Goal: Task Accomplishment & Management: Use online tool/utility

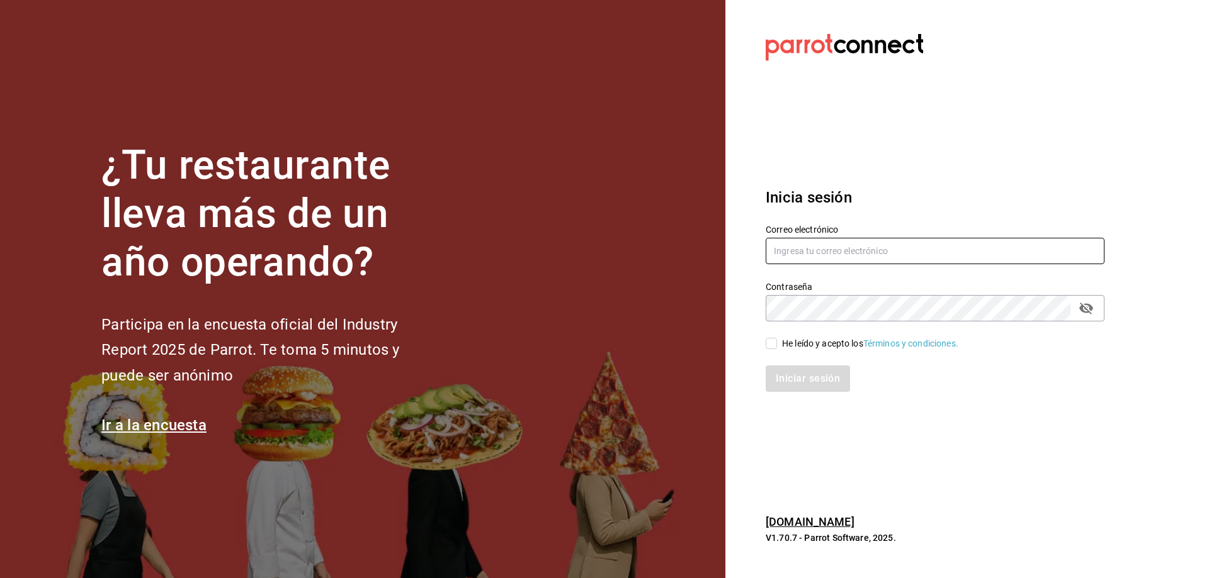
type input "[EMAIL_ADDRESS][DOMAIN_NAME]"
click at [770, 349] on input "He leído y acepto los Términos y condiciones." at bounding box center [770, 343] width 11 height 11
checkbox input "true"
click at [798, 385] on button "Iniciar sesión" at bounding box center [808, 379] width 86 height 26
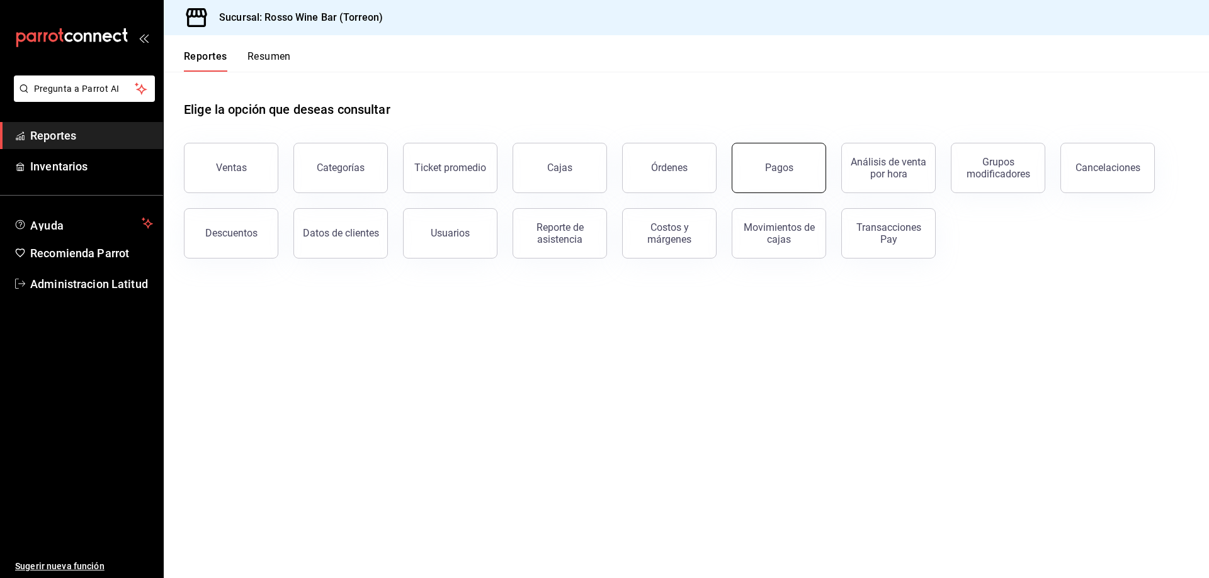
click at [787, 166] on div "Pagos" at bounding box center [779, 168] width 28 height 12
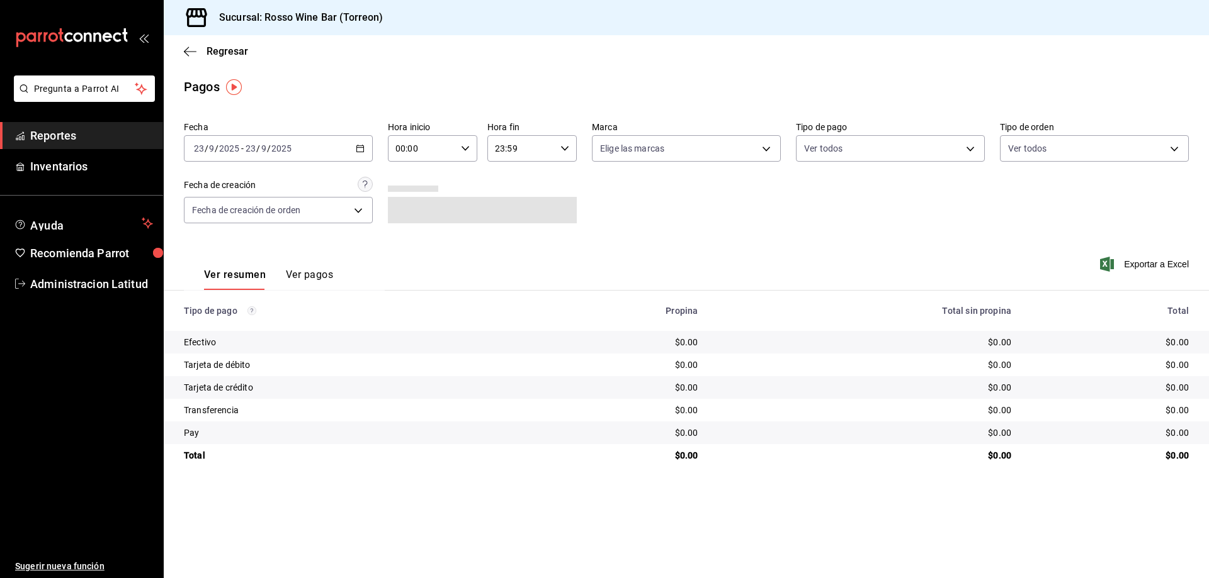
click at [237, 152] on input "2025" at bounding box center [228, 149] width 21 height 10
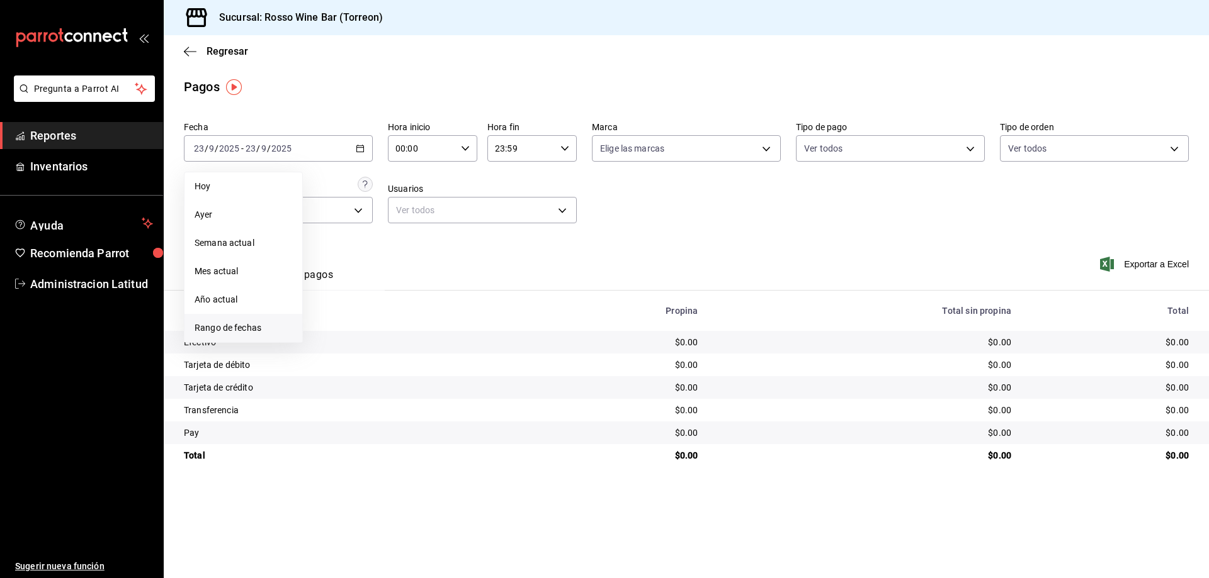
click at [238, 327] on span "Rango de fechas" at bounding box center [243, 328] width 98 height 13
click at [441, 192] on icon "button" at bounding box center [441, 194] width 15 height 15
click at [441, 192] on icon "button" at bounding box center [441, 196] width 15 height 15
click at [441, 192] on icon "button" at bounding box center [441, 194] width 15 height 15
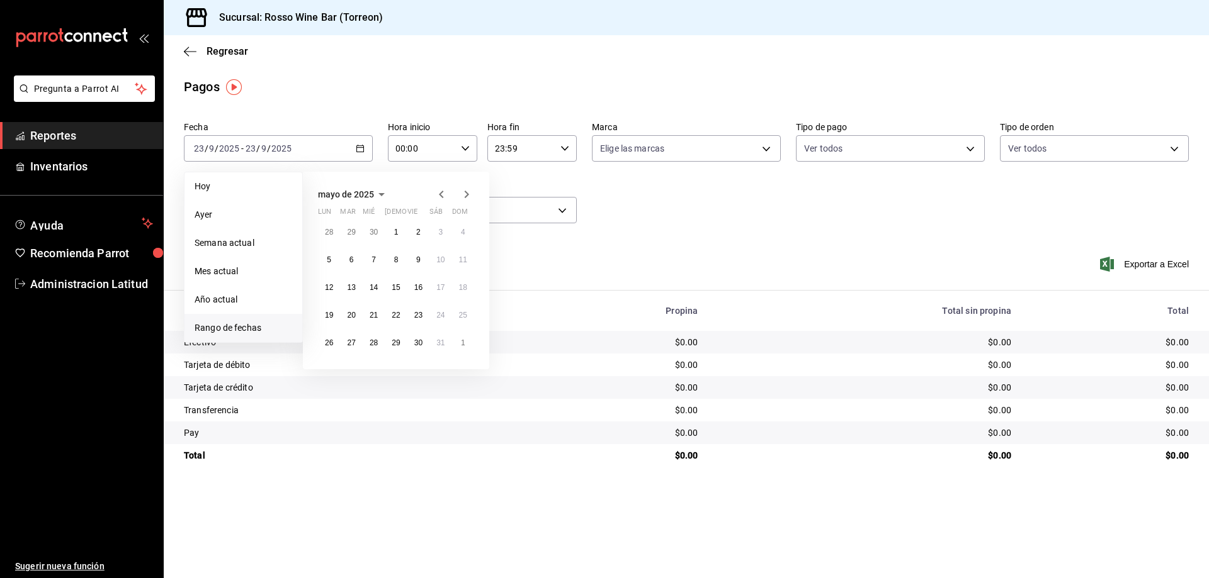
click at [441, 192] on icon "button" at bounding box center [441, 194] width 15 height 15
click at [369, 231] on button "1" at bounding box center [374, 232] width 22 height 23
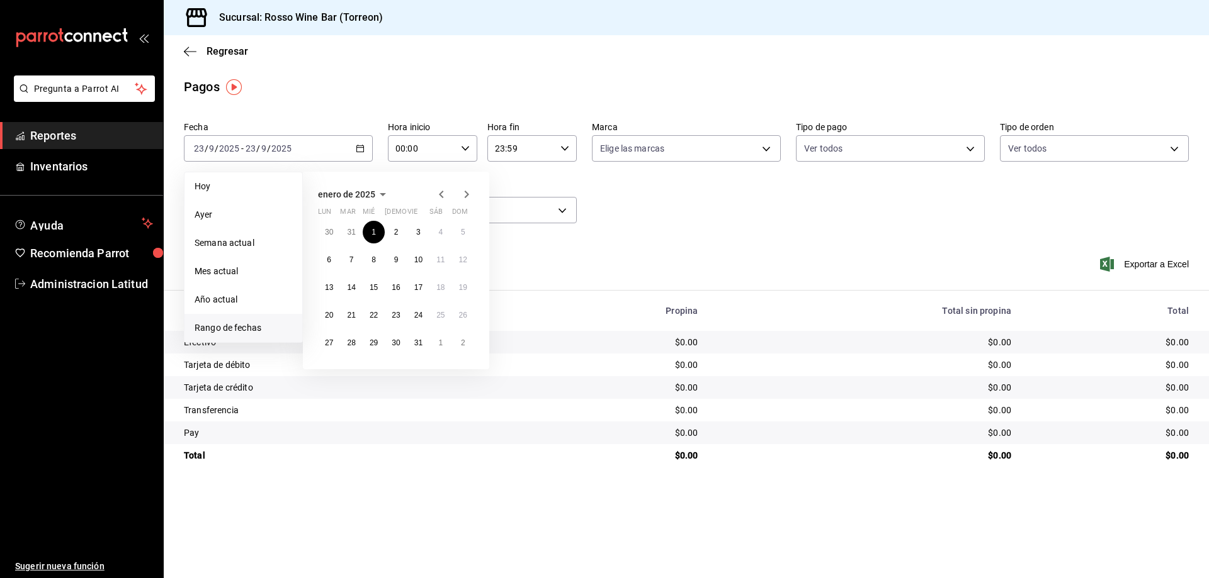
click at [468, 193] on icon "button" at bounding box center [466, 194] width 15 height 15
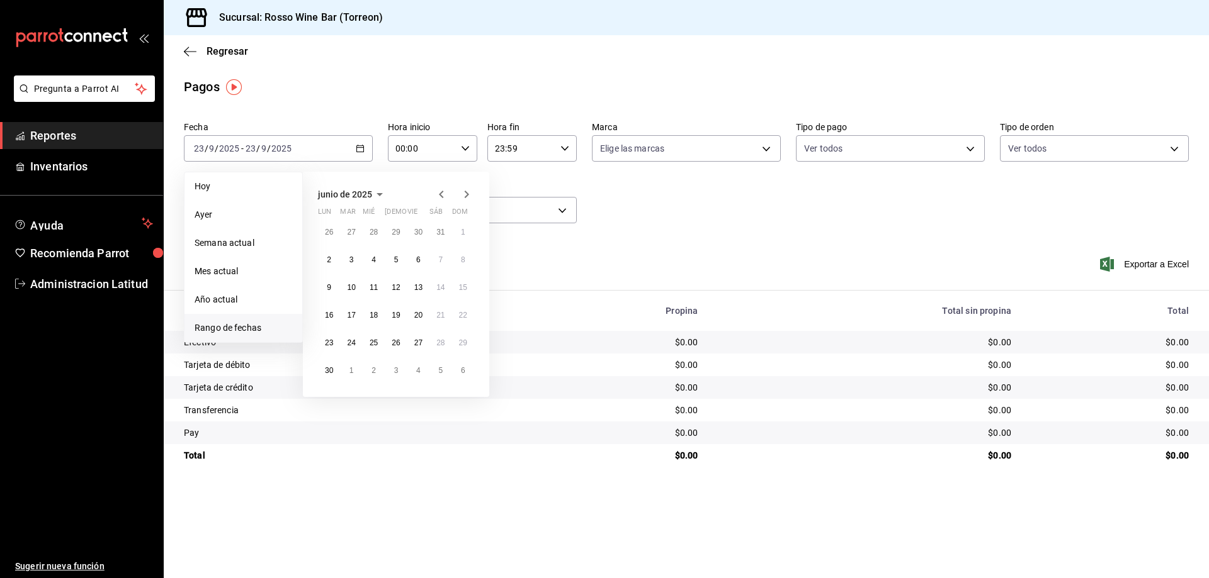
click at [468, 193] on icon "button" at bounding box center [466, 194] width 15 height 15
click at [395, 347] on button "31" at bounding box center [396, 348] width 22 height 23
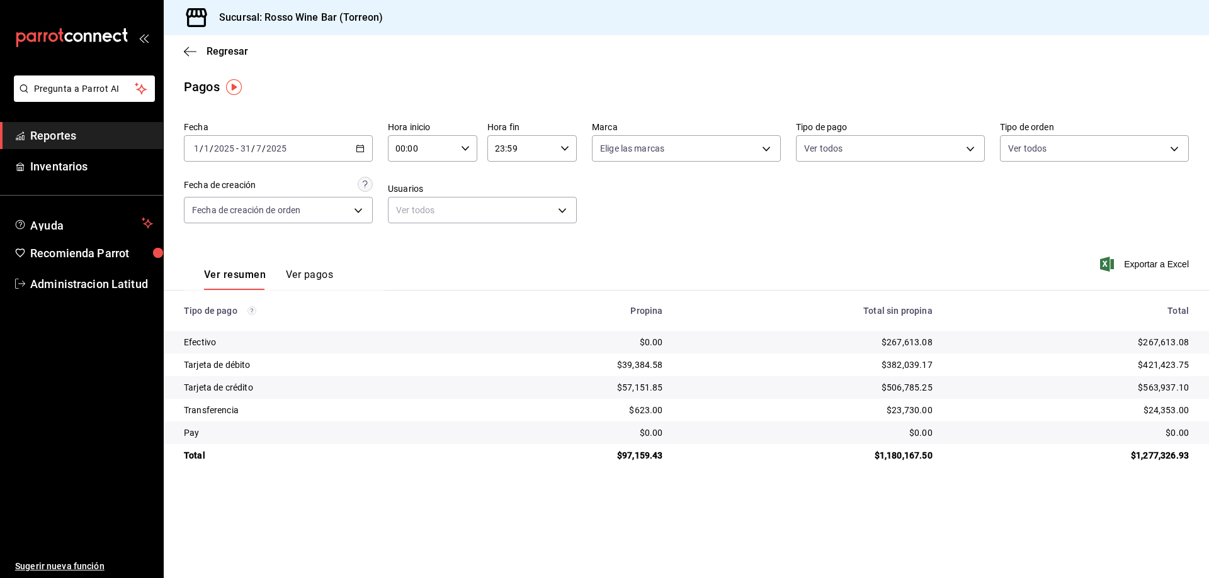
click at [225, 144] on input "2025" at bounding box center [223, 149] width 21 height 10
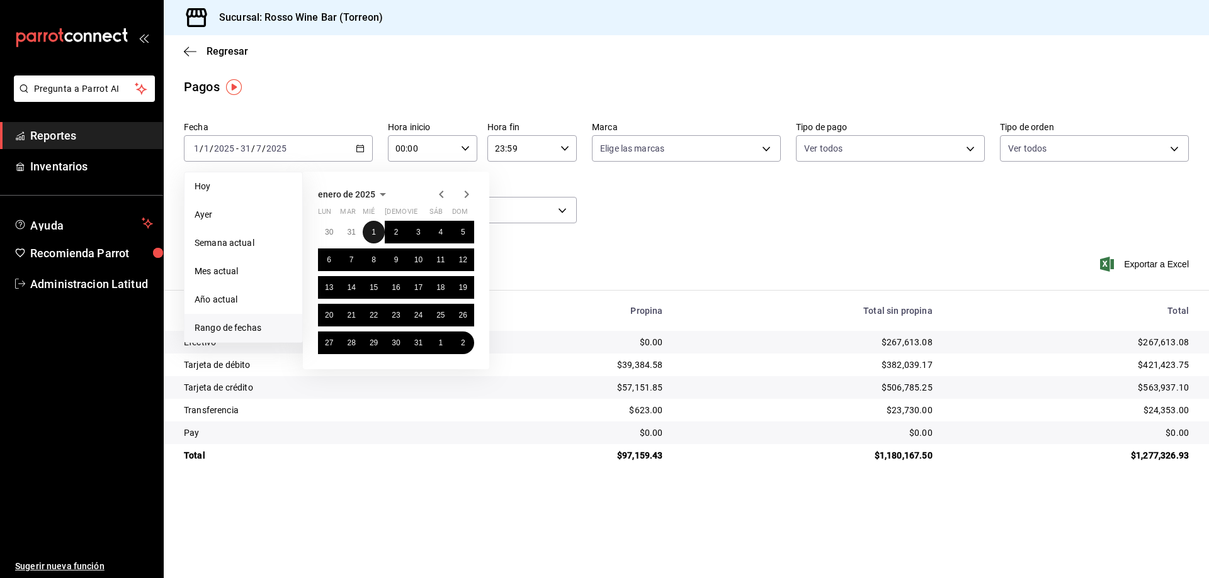
click at [375, 230] on abbr "1" at bounding box center [373, 232] width 4 height 9
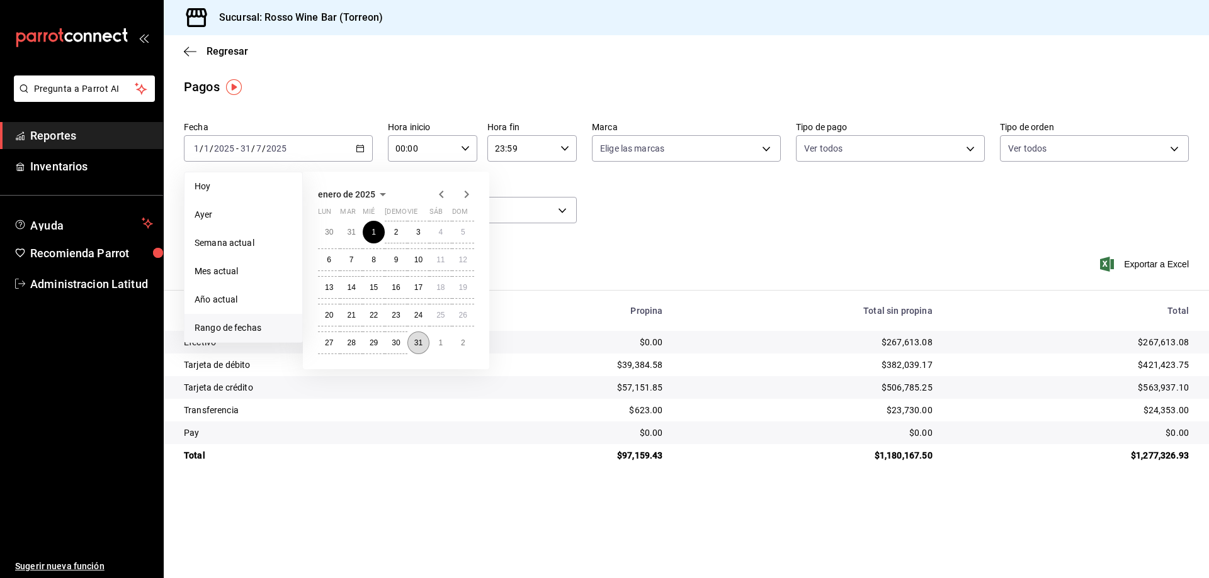
click at [419, 342] on abbr "31" at bounding box center [418, 343] width 8 height 9
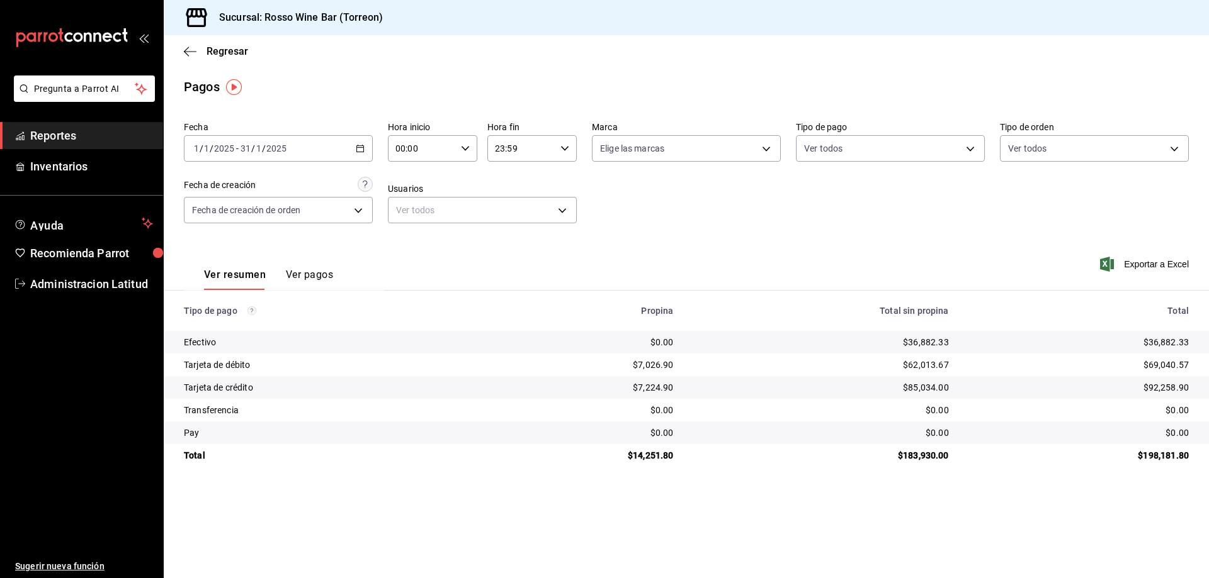
click at [231, 145] on input "2025" at bounding box center [223, 149] width 21 height 10
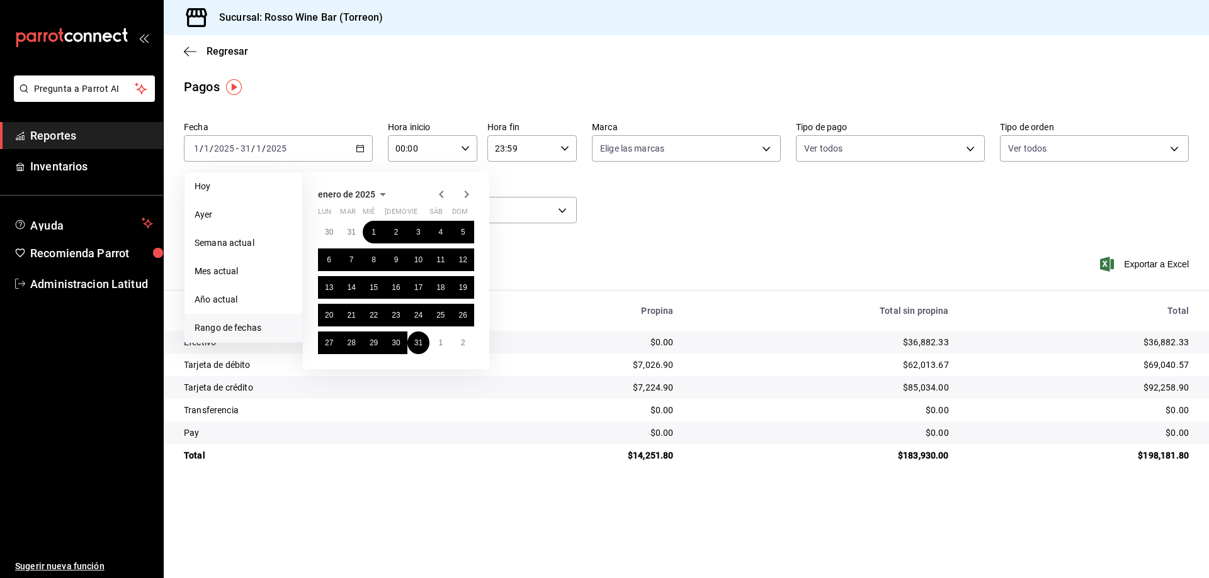
click at [438, 193] on icon "button" at bounding box center [441, 194] width 15 height 15
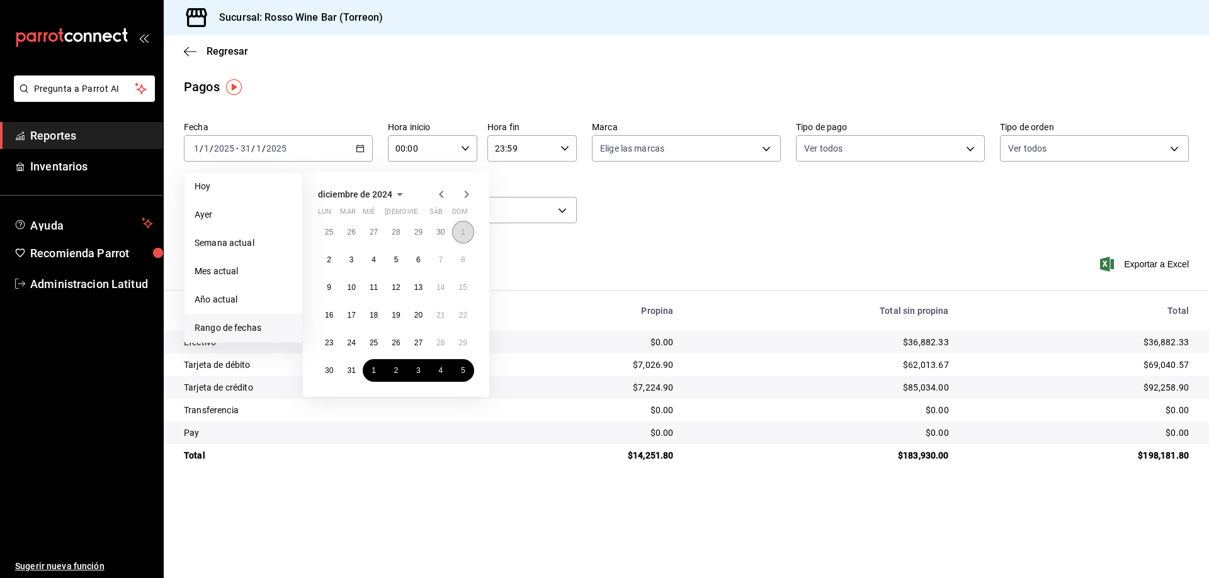
click at [461, 233] on abbr "1" at bounding box center [463, 232] width 4 height 9
click at [354, 371] on abbr "31" at bounding box center [351, 370] width 8 height 9
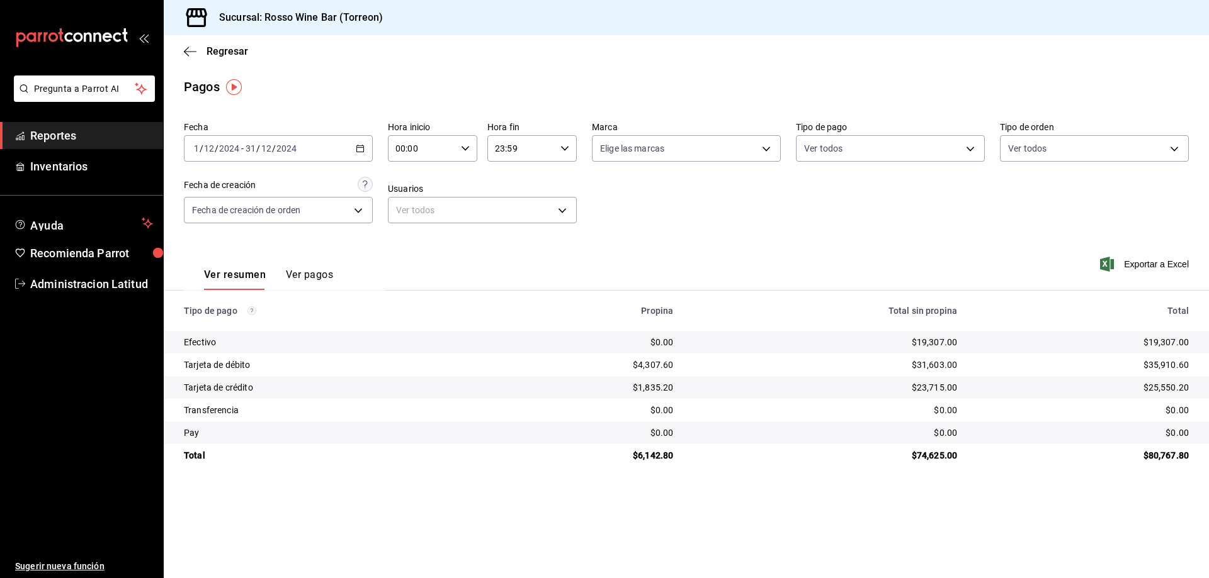
click at [277, 142] on div "[DATE] [DATE] - [DATE] [DATE]" at bounding box center [278, 148] width 189 height 26
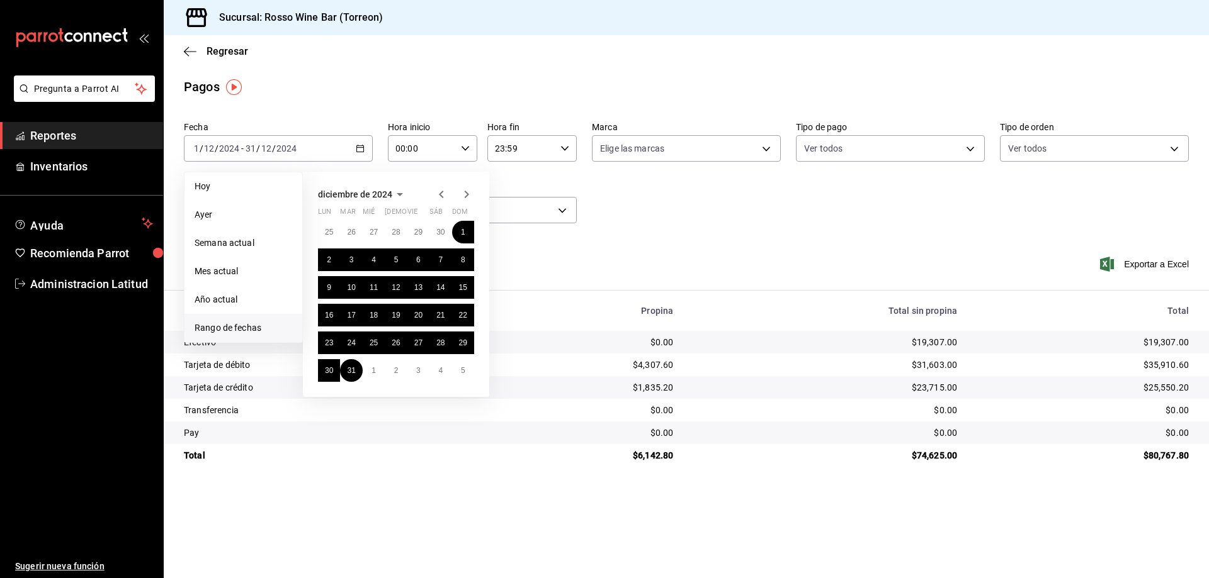
click at [468, 193] on icon "button" at bounding box center [466, 194] width 15 height 15
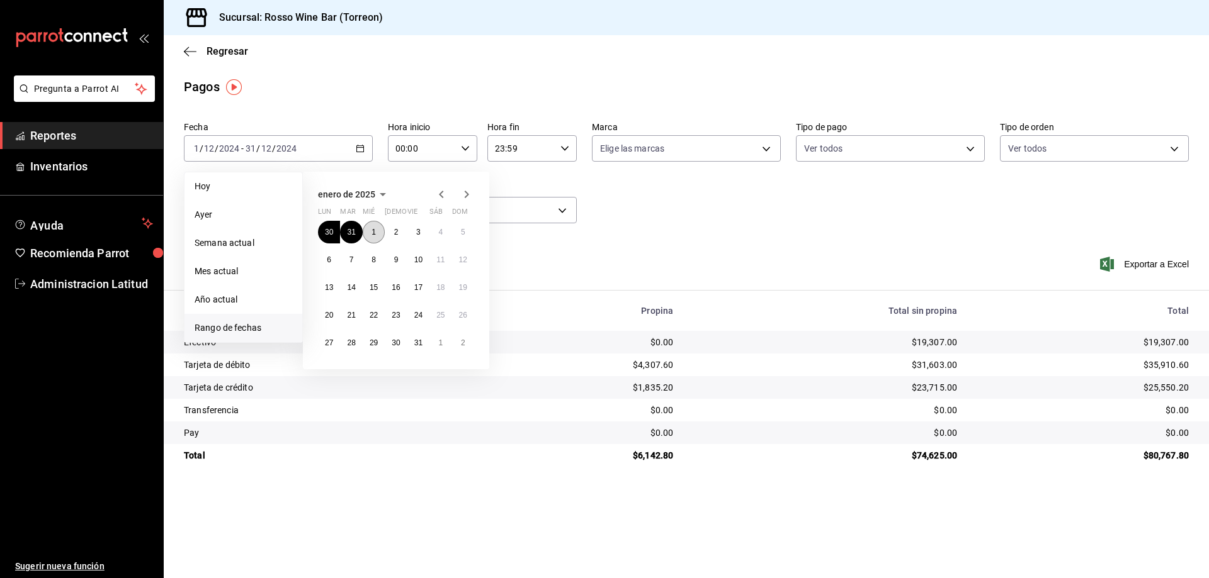
click at [371, 231] on button "1" at bounding box center [374, 232] width 22 height 23
click at [416, 345] on abbr "31" at bounding box center [418, 343] width 8 height 9
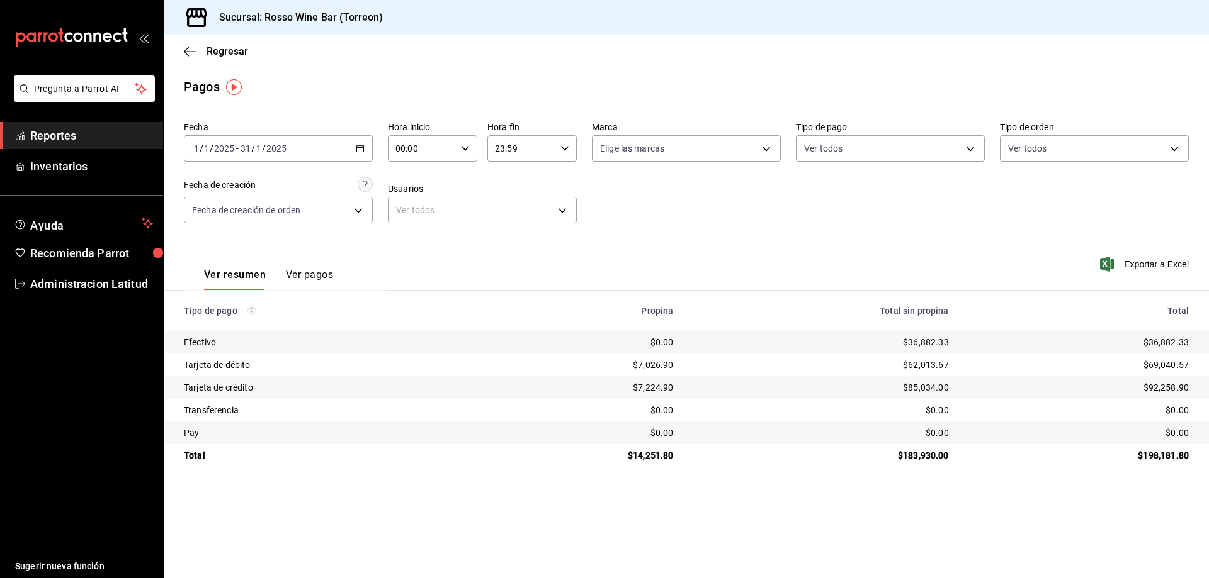
click at [237, 145] on span "-" at bounding box center [237, 149] width 3 height 10
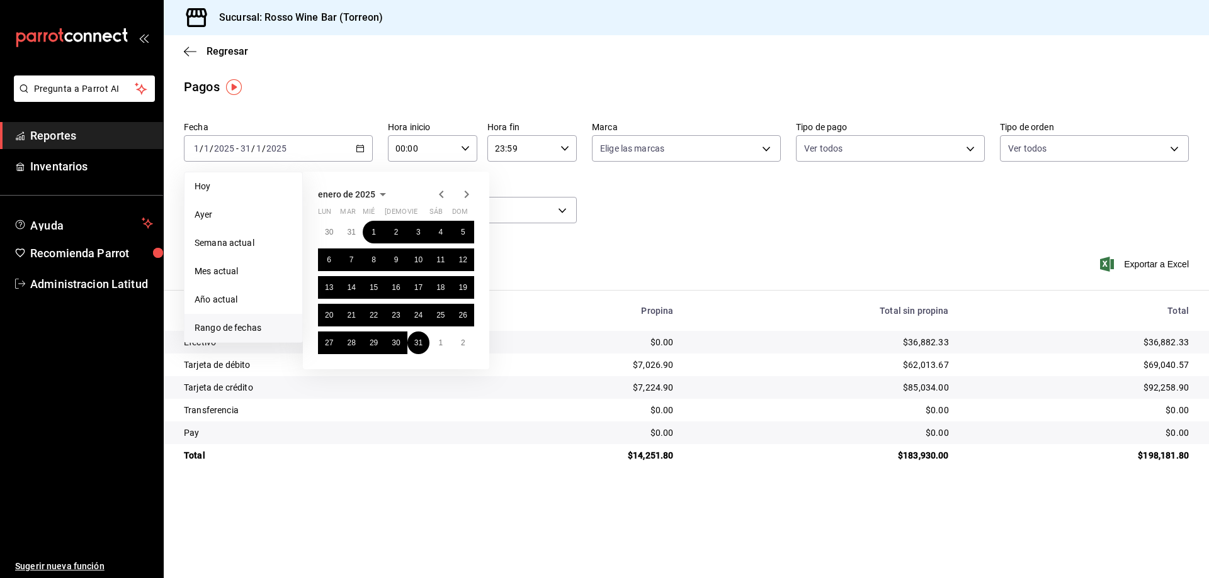
click at [468, 200] on icon "button" at bounding box center [466, 194] width 15 height 15
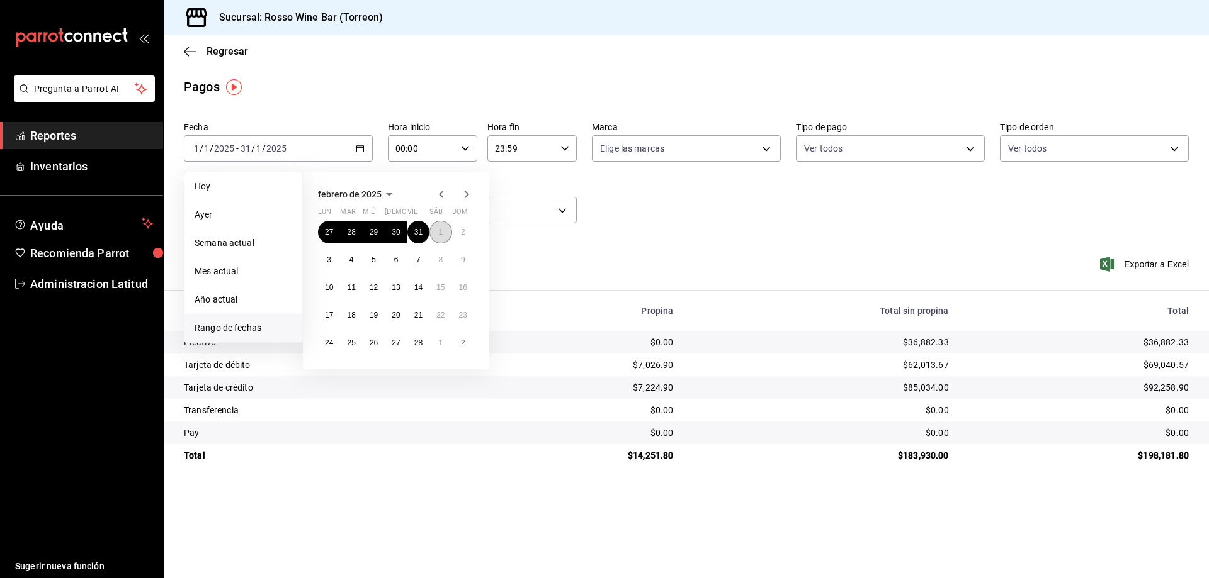
click at [442, 230] on abbr "1" at bounding box center [440, 232] width 4 height 9
click at [417, 342] on abbr "28" at bounding box center [418, 343] width 8 height 9
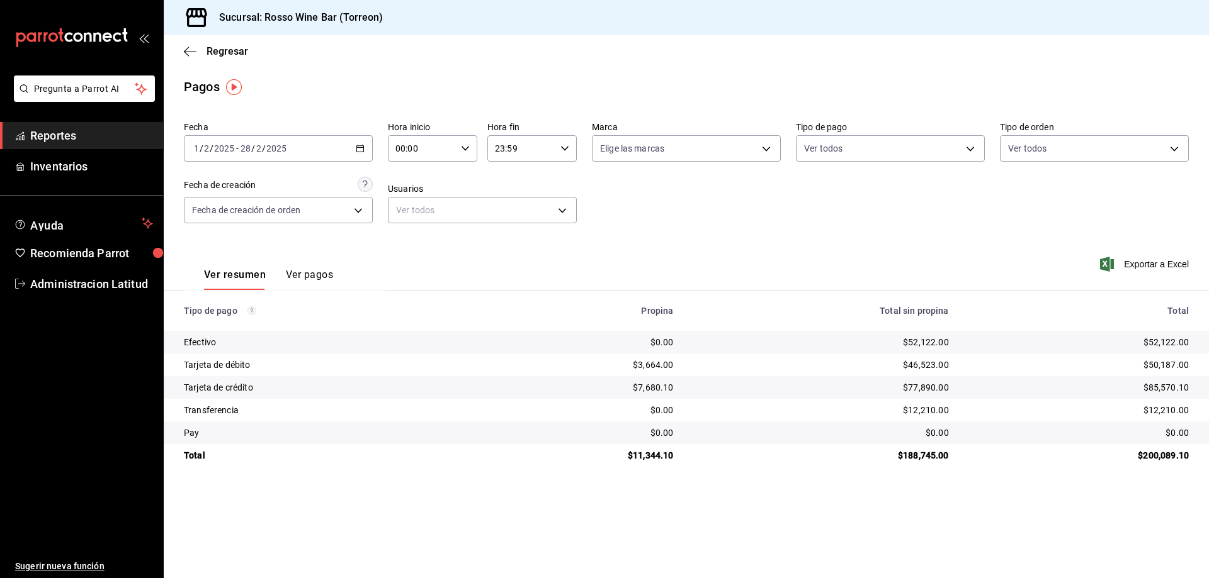
click at [261, 146] on input "2" at bounding box center [259, 149] width 6 height 10
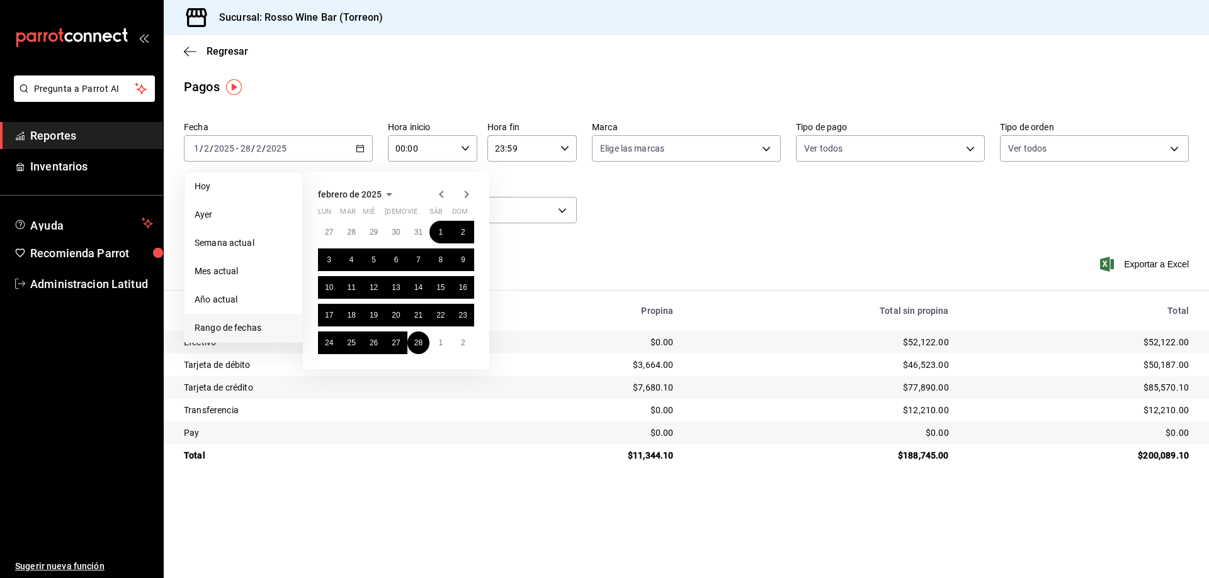
click at [463, 197] on icon "button" at bounding box center [466, 194] width 15 height 15
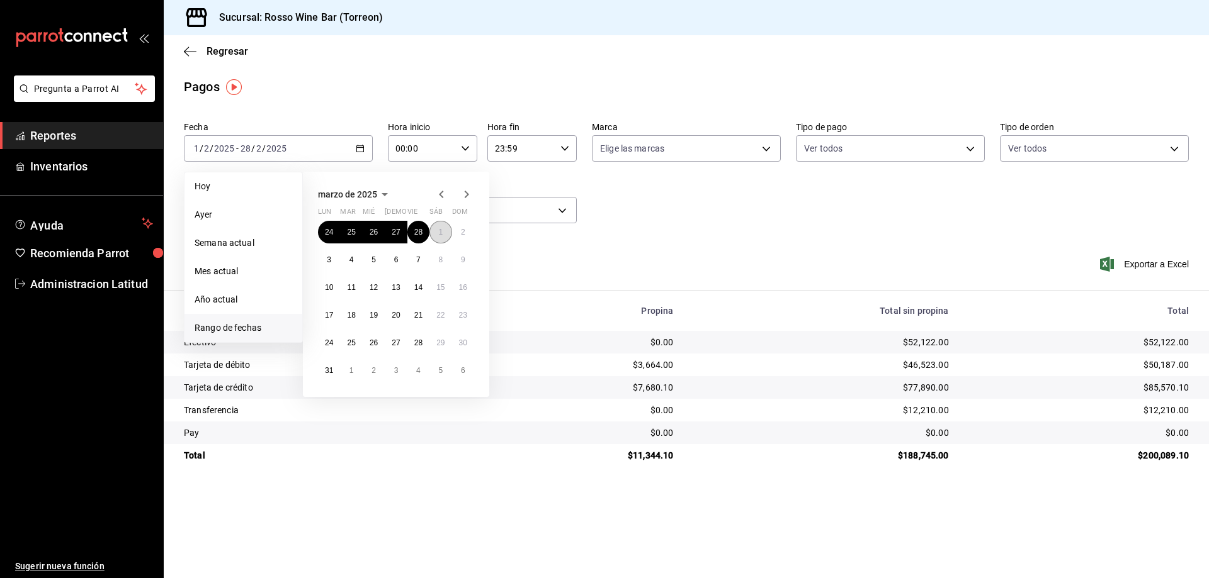
click at [442, 233] on abbr "1" at bounding box center [440, 232] width 4 height 9
click at [322, 367] on button "31" at bounding box center [329, 370] width 22 height 23
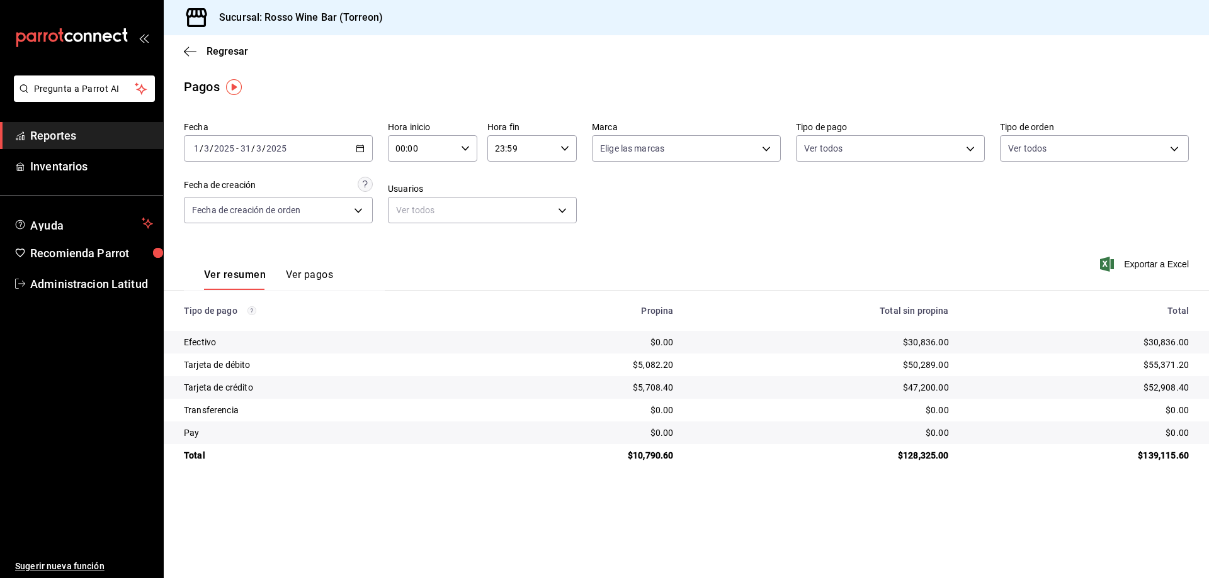
click at [256, 144] on input "3" at bounding box center [259, 149] width 6 height 10
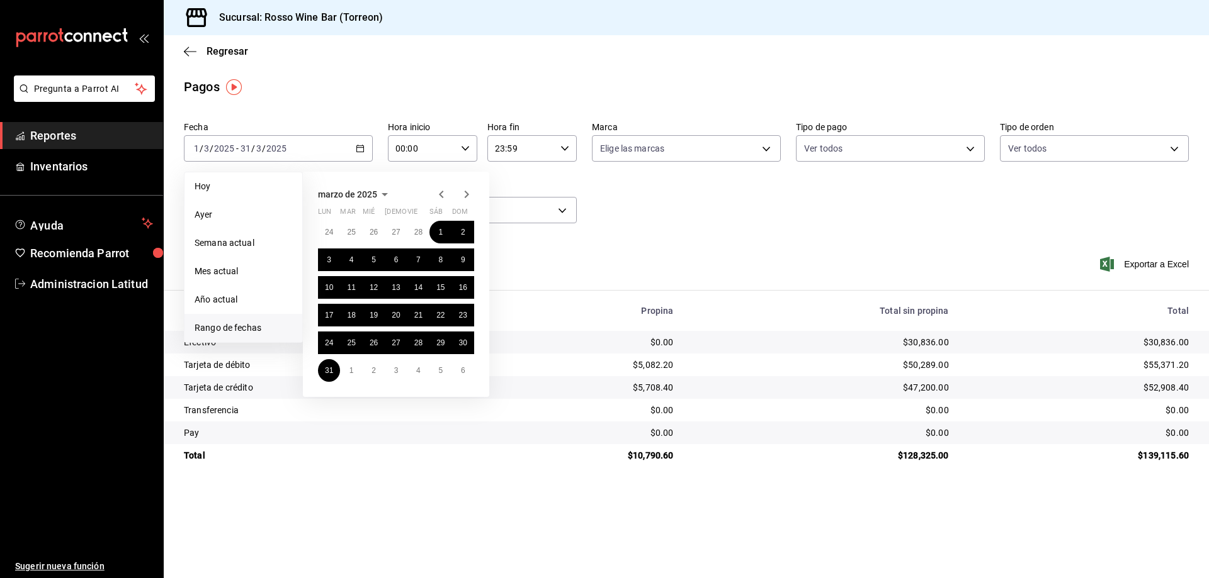
click at [465, 194] on icon "button" at bounding box center [466, 194] width 15 height 15
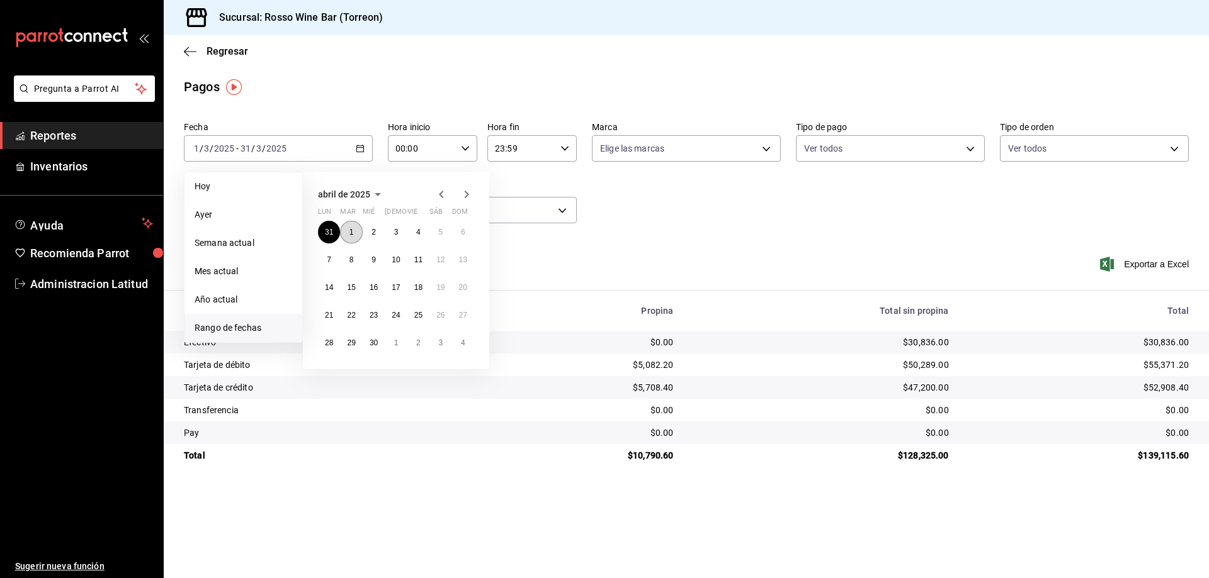
click at [350, 228] on abbr "1" at bounding box center [351, 232] width 4 height 9
click at [377, 347] on button "30" at bounding box center [374, 343] width 22 height 23
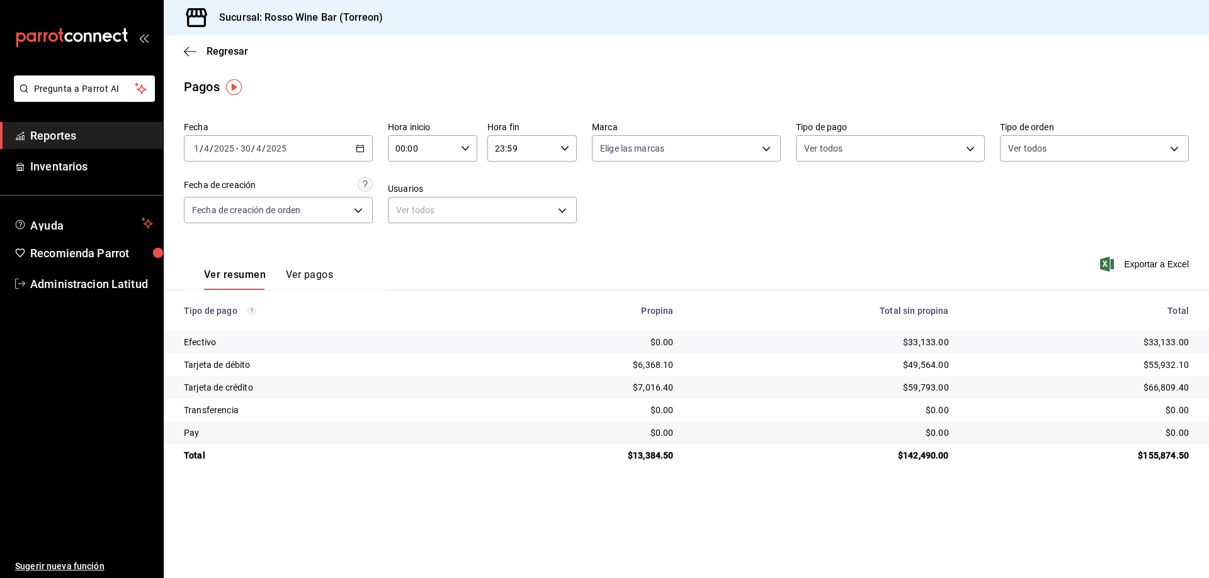
click at [249, 150] on input "30" at bounding box center [245, 149] width 11 height 10
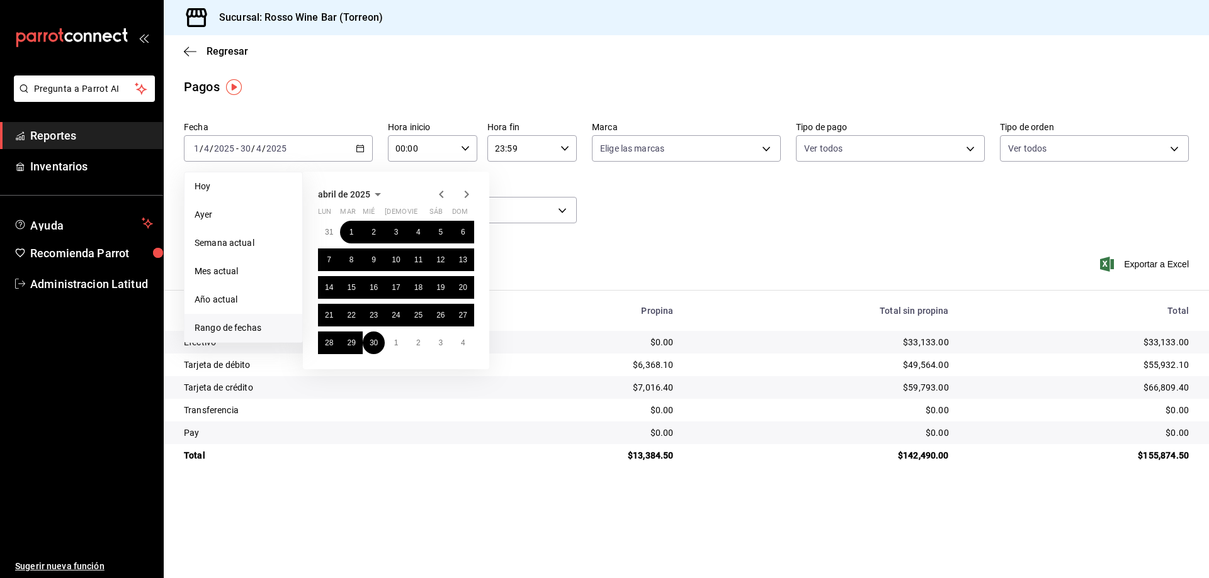
click at [466, 194] on icon "button" at bounding box center [466, 194] width 15 height 15
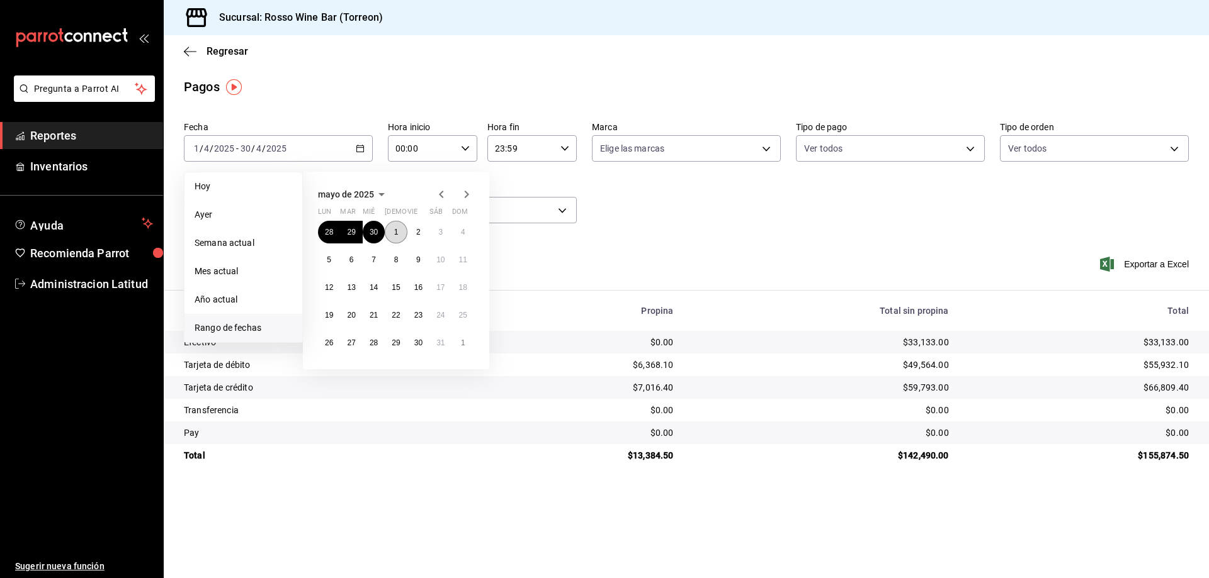
click at [394, 232] on abbr "1" at bounding box center [396, 232] width 4 height 9
click at [441, 344] on abbr "31" at bounding box center [440, 343] width 8 height 9
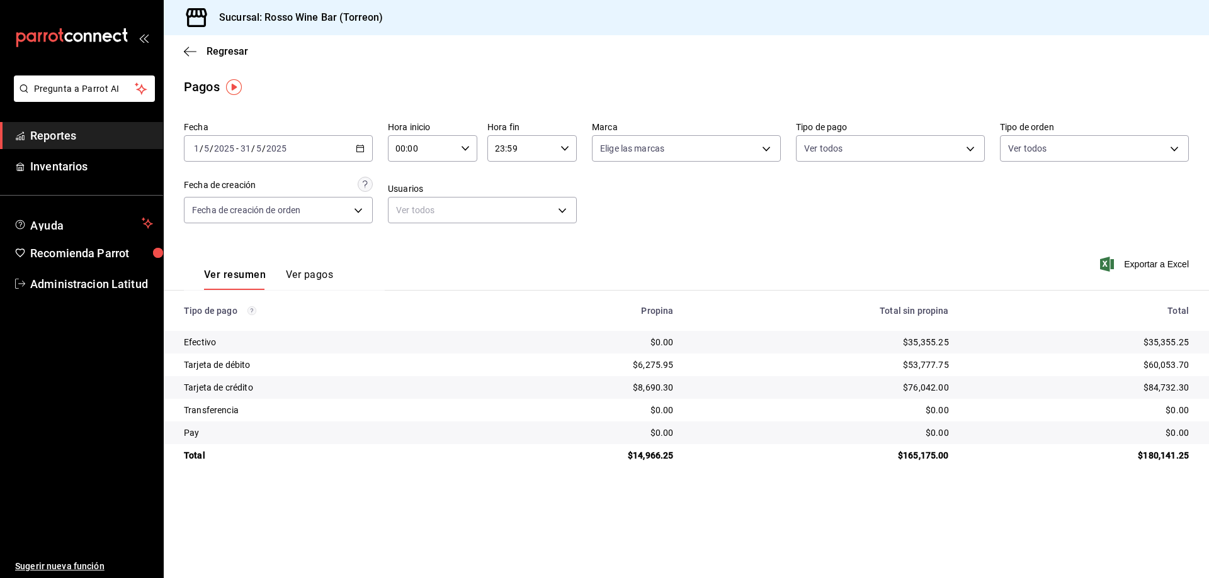
click at [284, 149] on input "2025" at bounding box center [276, 149] width 21 height 10
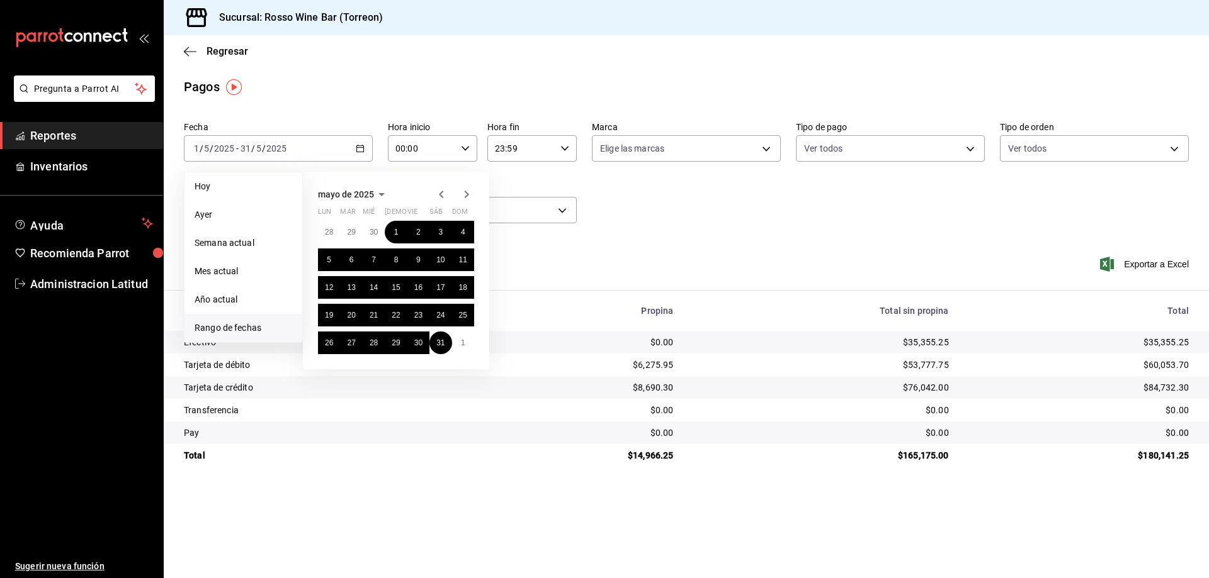
click at [466, 194] on icon "button" at bounding box center [466, 194] width 15 height 15
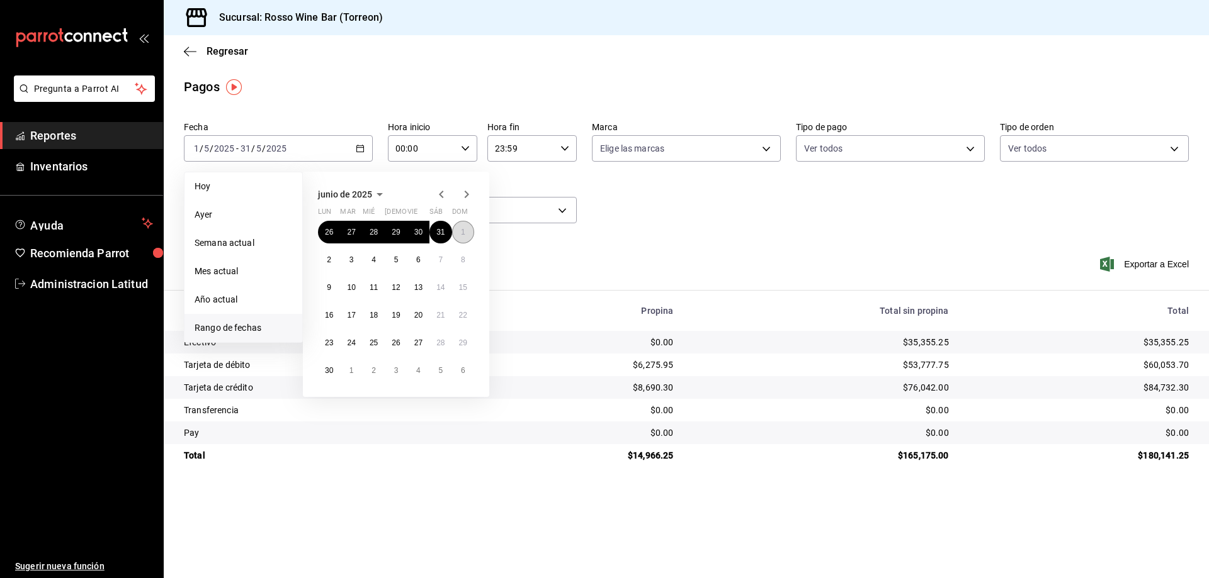
click at [461, 230] on abbr "1" at bounding box center [463, 232] width 4 height 9
click at [319, 374] on button "30" at bounding box center [329, 370] width 22 height 23
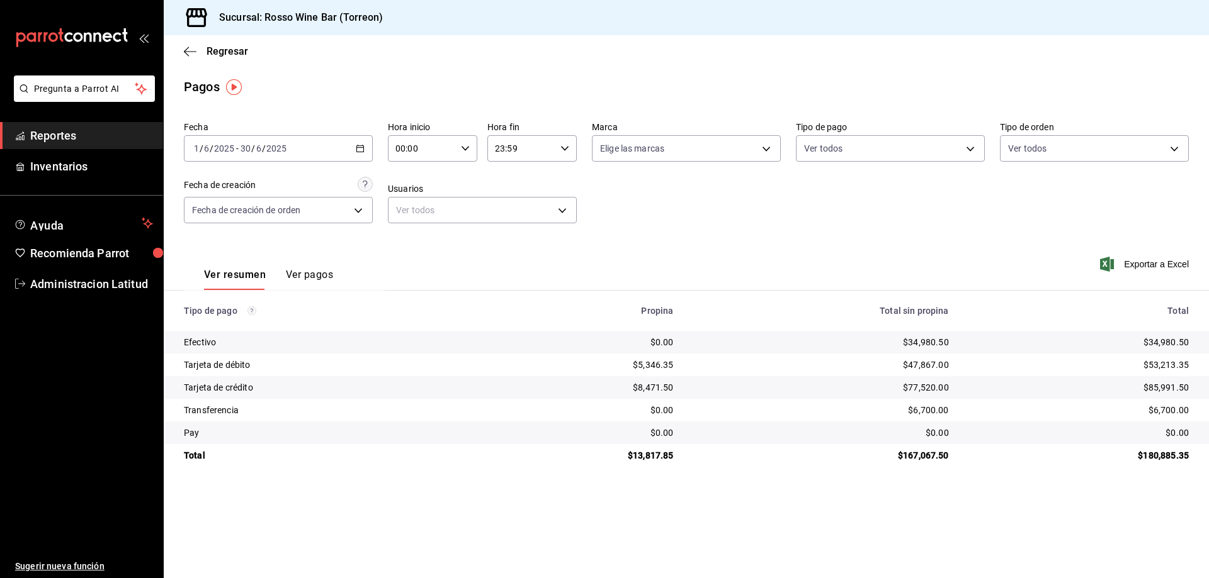
click at [288, 144] on div "[DATE] [DATE] - [DATE] [DATE]" at bounding box center [278, 148] width 189 height 26
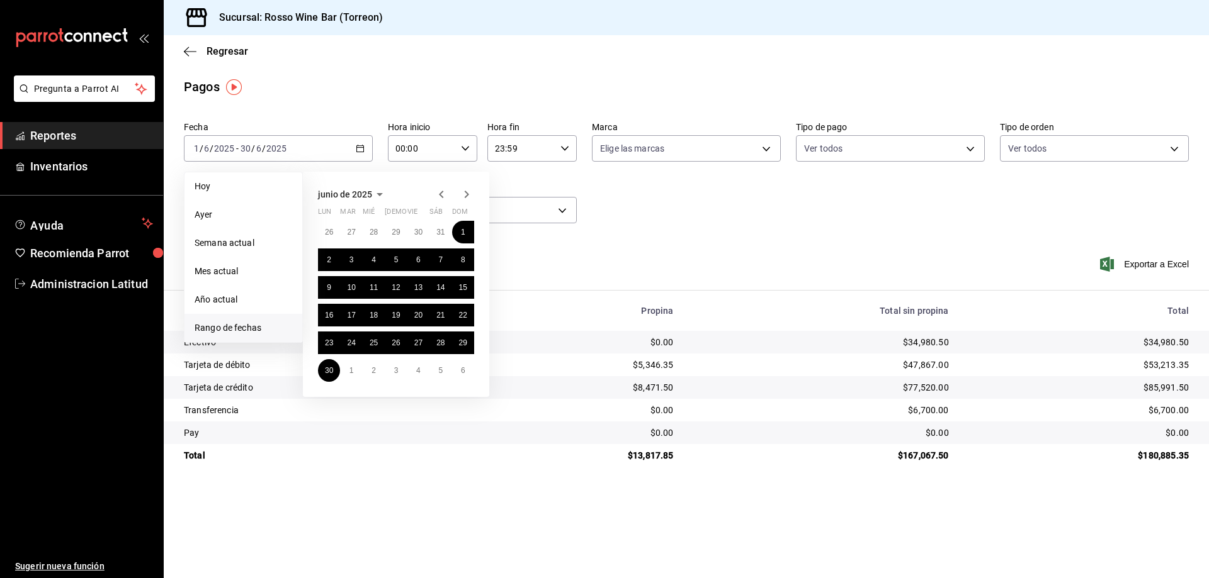
click at [468, 190] on icon "button" at bounding box center [466, 194] width 15 height 15
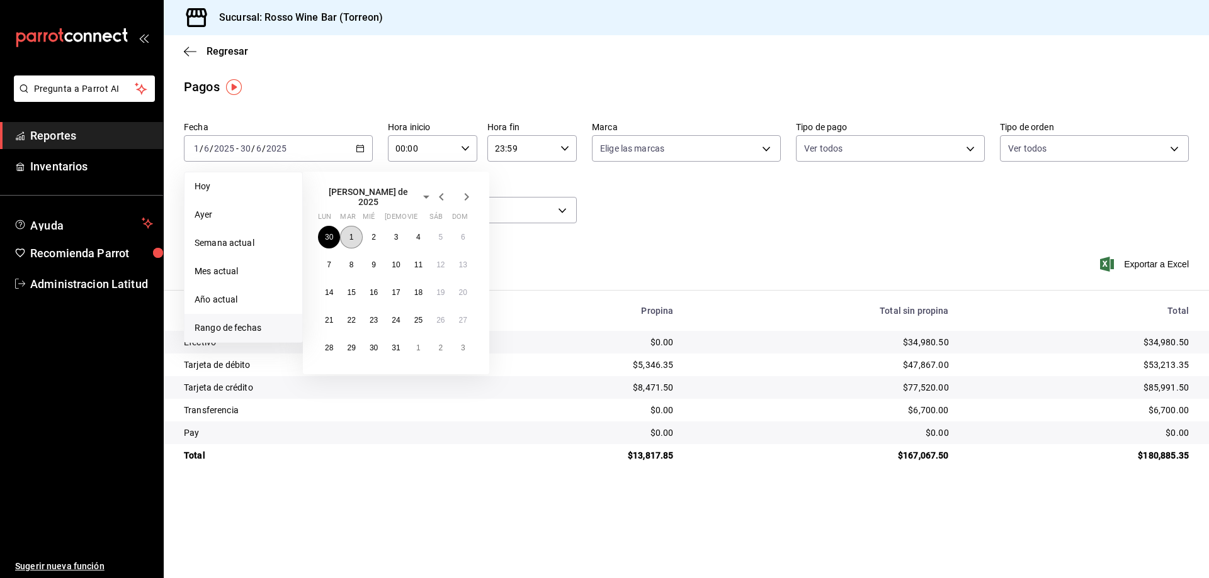
click at [354, 230] on button "1" at bounding box center [351, 237] width 22 height 23
click at [395, 346] on abbr "31" at bounding box center [396, 348] width 8 height 9
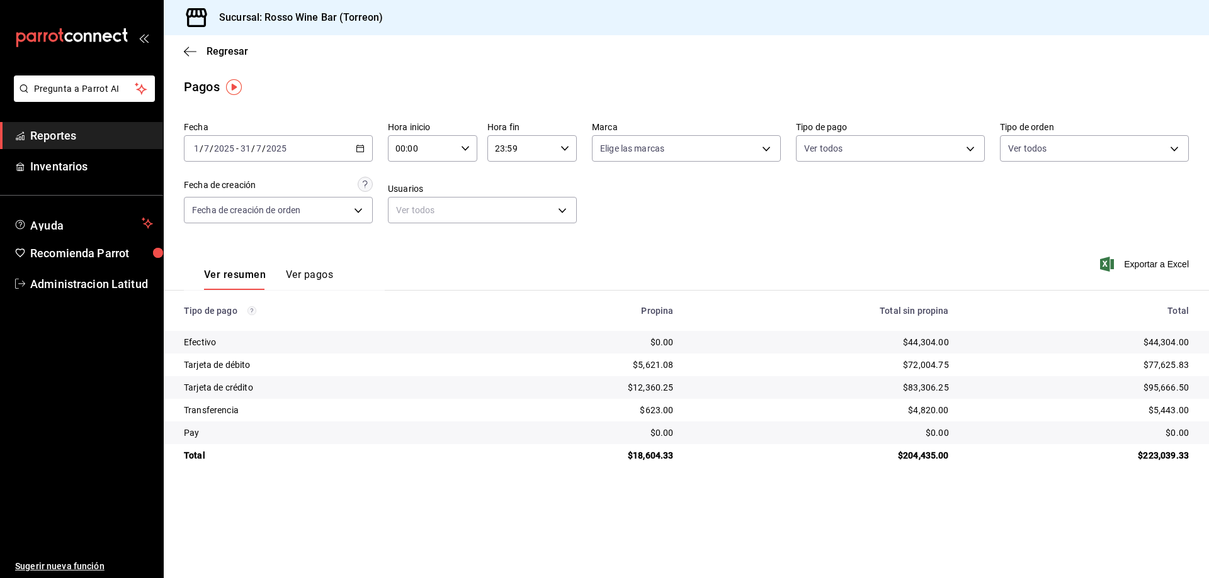
click at [234, 146] on input "2025" at bounding box center [223, 149] width 21 height 10
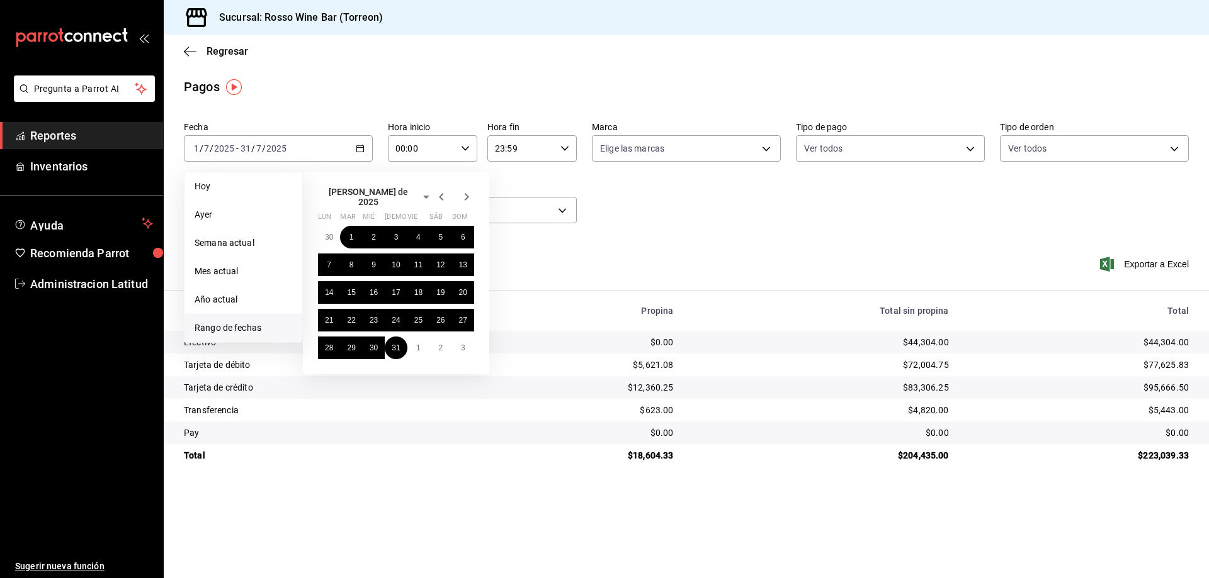
click at [438, 194] on icon "button" at bounding box center [441, 196] width 15 height 15
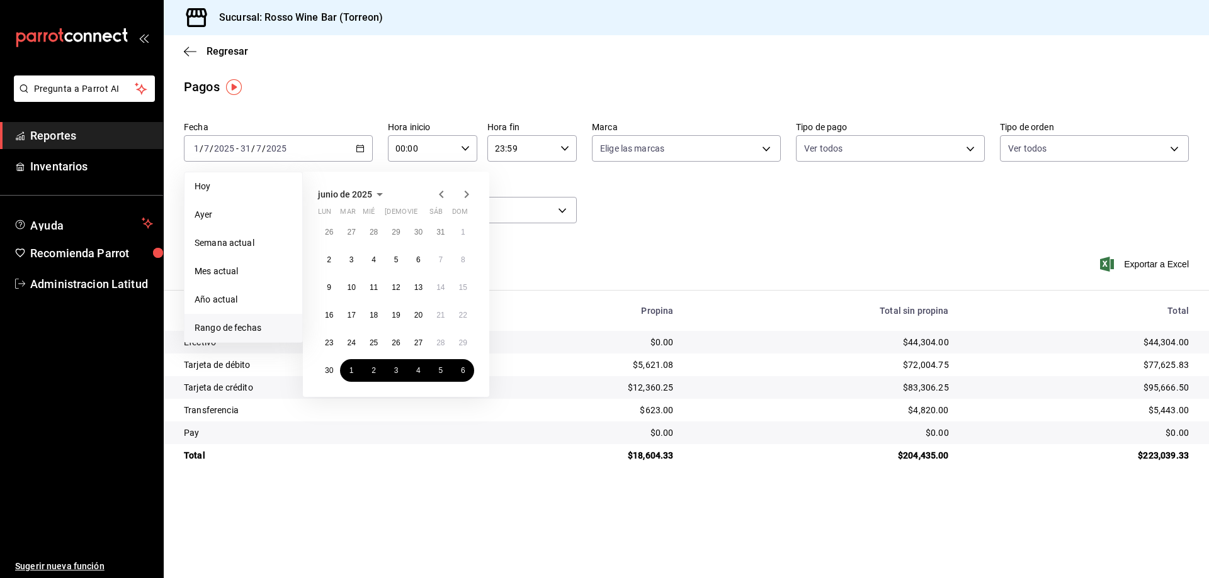
click at [438, 194] on icon "button" at bounding box center [441, 194] width 15 height 15
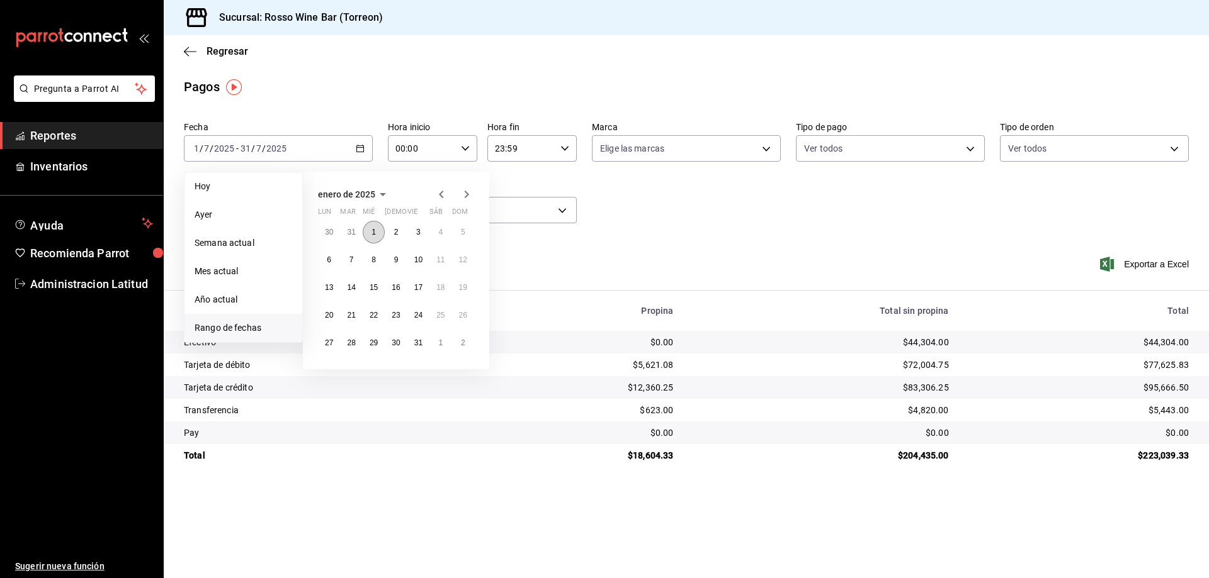
click at [372, 232] on abbr "1" at bounding box center [373, 232] width 4 height 9
click at [441, 198] on icon "button" at bounding box center [441, 194] width 15 height 15
click at [461, 232] on abbr "1" at bounding box center [463, 232] width 4 height 9
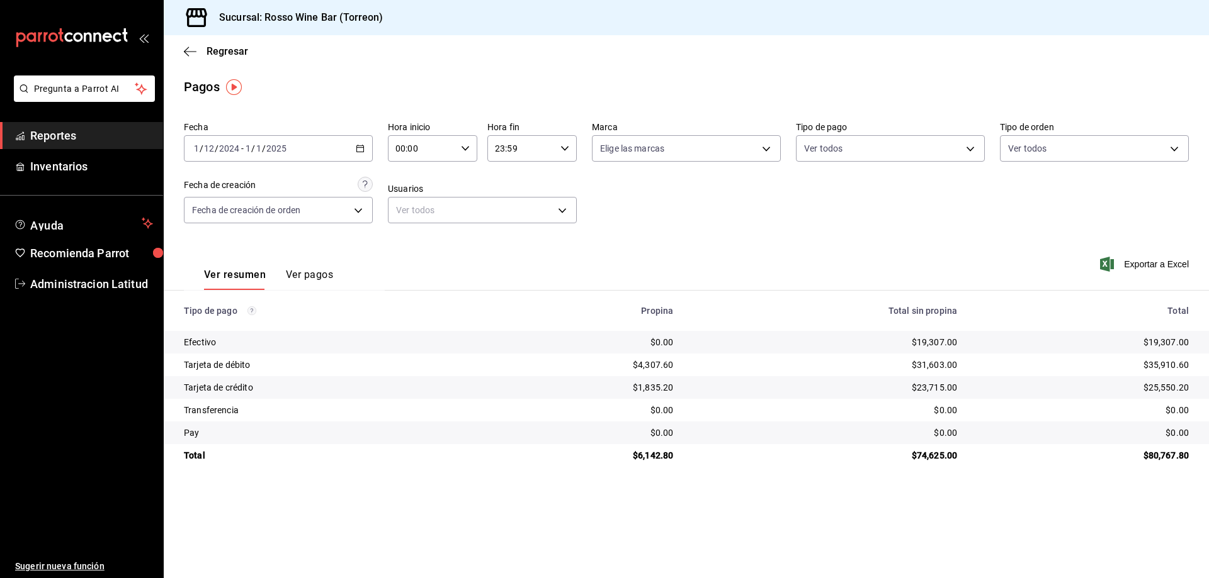
click at [280, 151] on input "2025" at bounding box center [276, 149] width 21 height 10
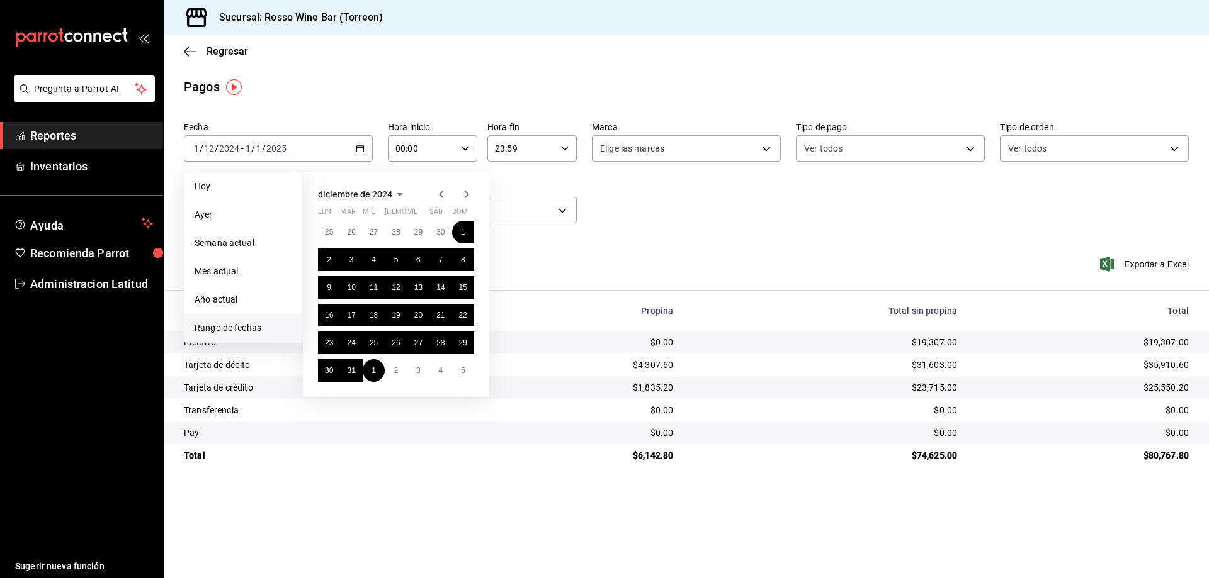
click at [470, 198] on icon "button" at bounding box center [466, 194] width 15 height 15
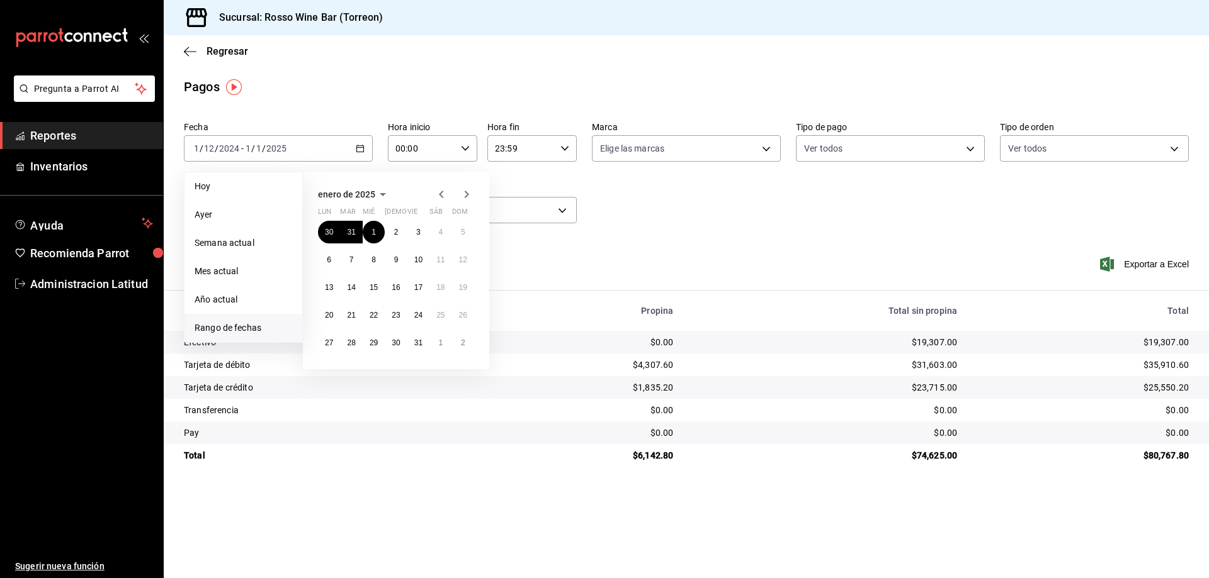
click at [470, 198] on icon "button" at bounding box center [466, 194] width 15 height 15
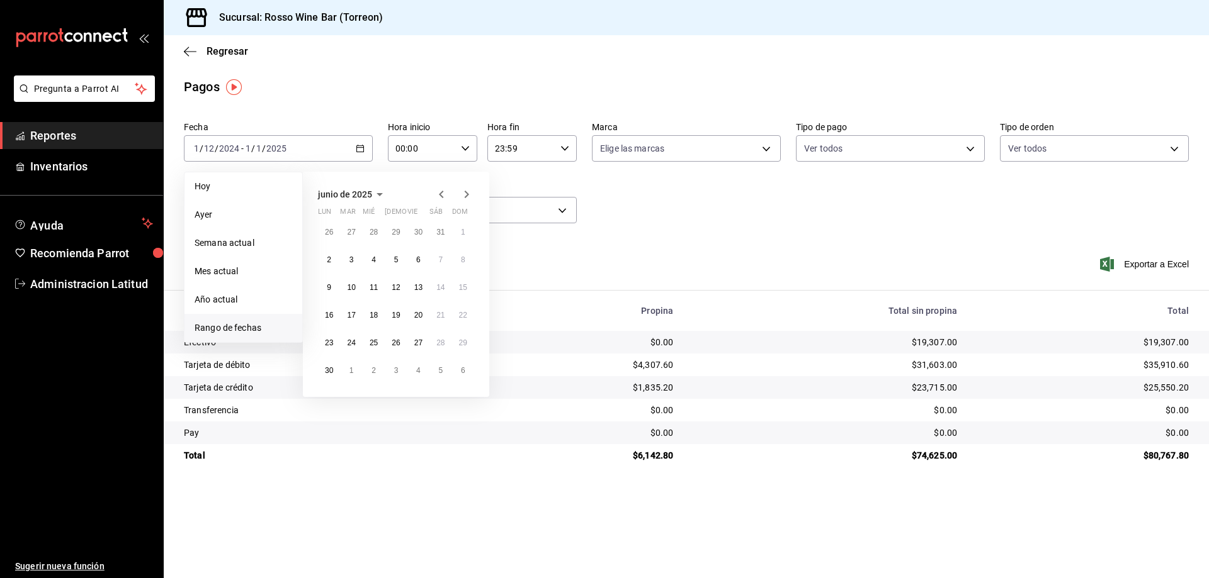
click at [470, 198] on icon "button" at bounding box center [466, 194] width 15 height 15
click at [399, 344] on abbr "31" at bounding box center [396, 348] width 8 height 9
click at [395, 344] on abbr "31" at bounding box center [396, 348] width 8 height 9
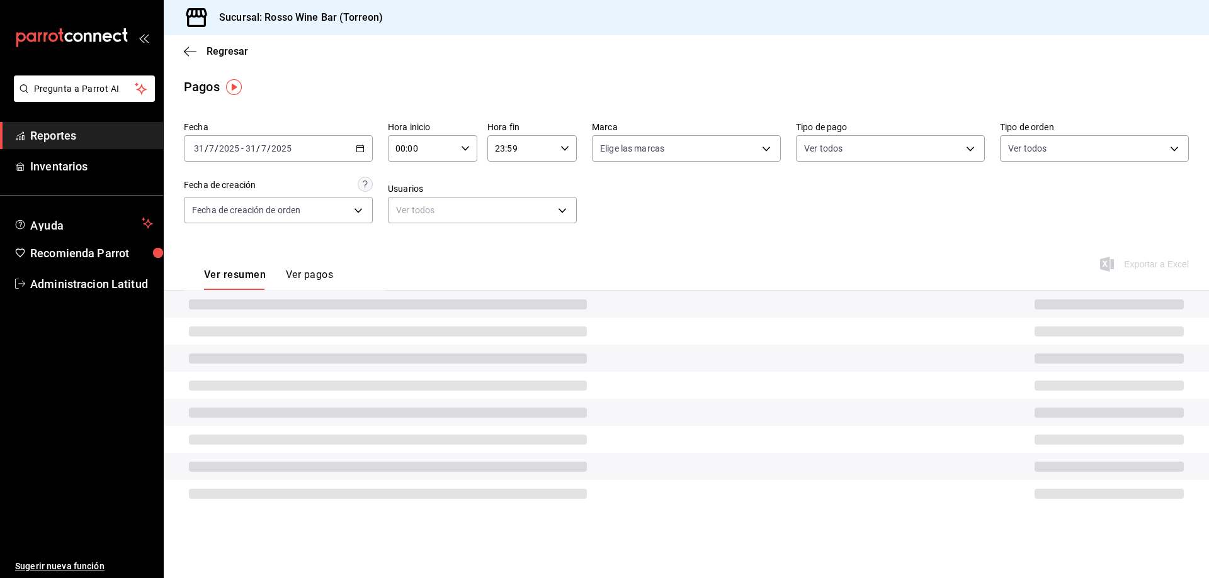
click at [395, 342] on div at bounding box center [686, 331] width 1045 height 27
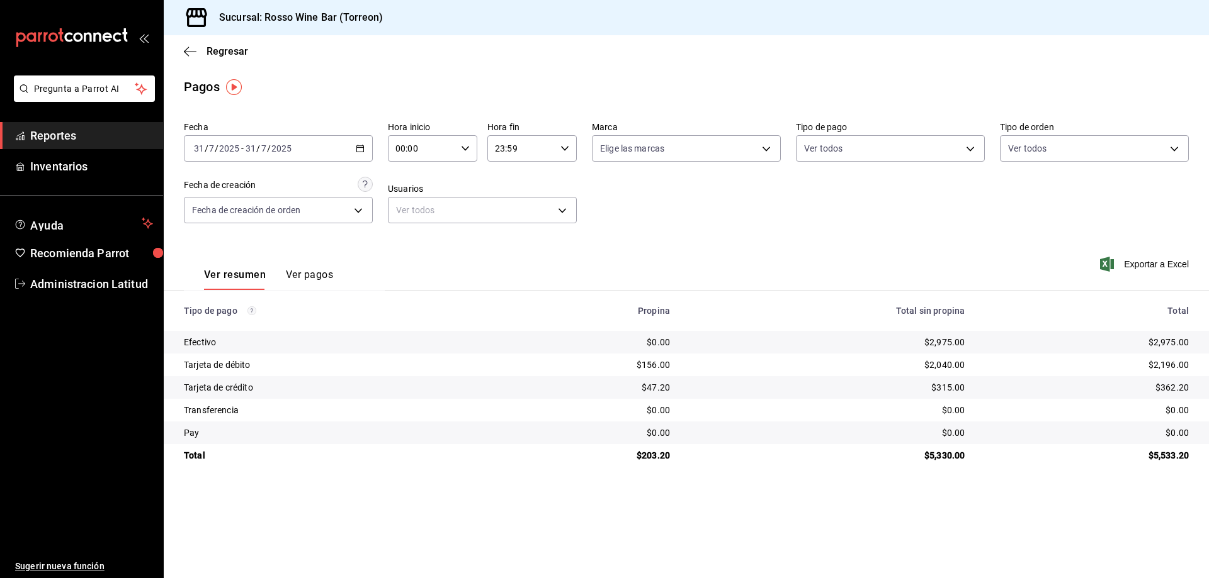
click at [211, 149] on input "7" at bounding box center [211, 149] width 6 height 10
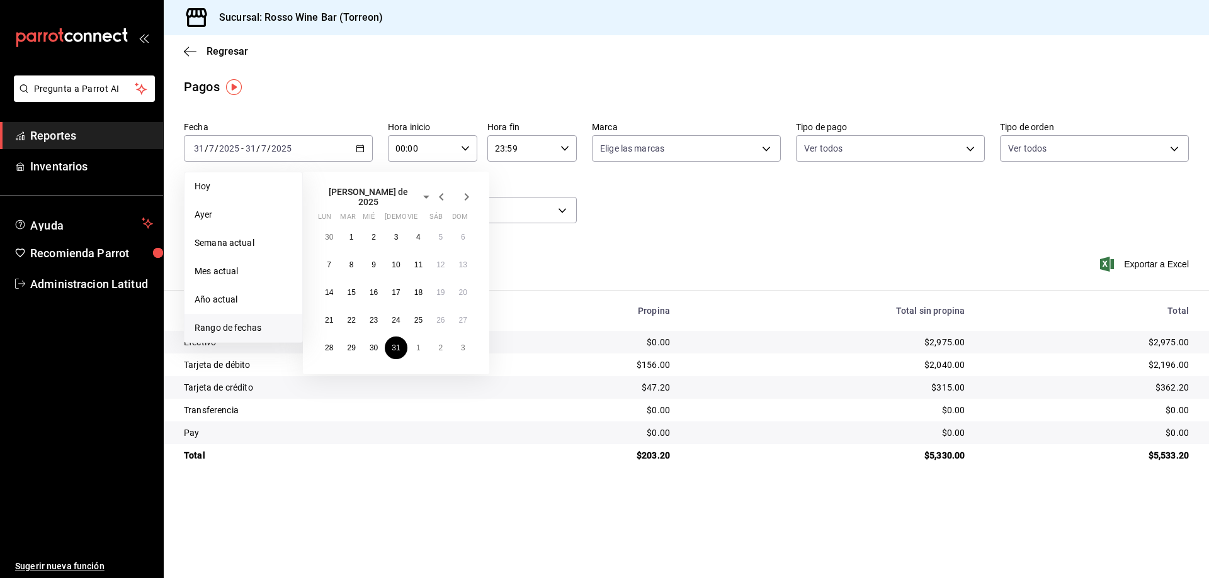
click at [439, 192] on icon "button" at bounding box center [441, 196] width 15 height 15
click at [439, 192] on icon "button" at bounding box center [441, 194] width 15 height 15
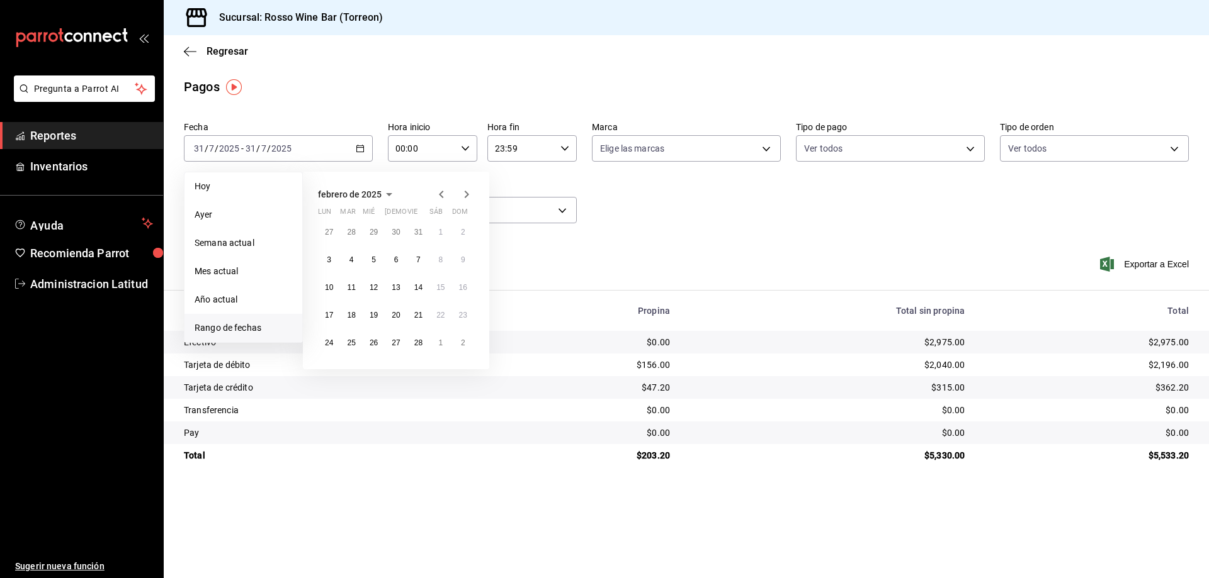
click at [439, 192] on icon "button" at bounding box center [441, 194] width 15 height 15
click at [461, 235] on abbr "1" at bounding box center [463, 232] width 4 height 9
click at [466, 193] on icon "button" at bounding box center [467, 195] width 4 height 8
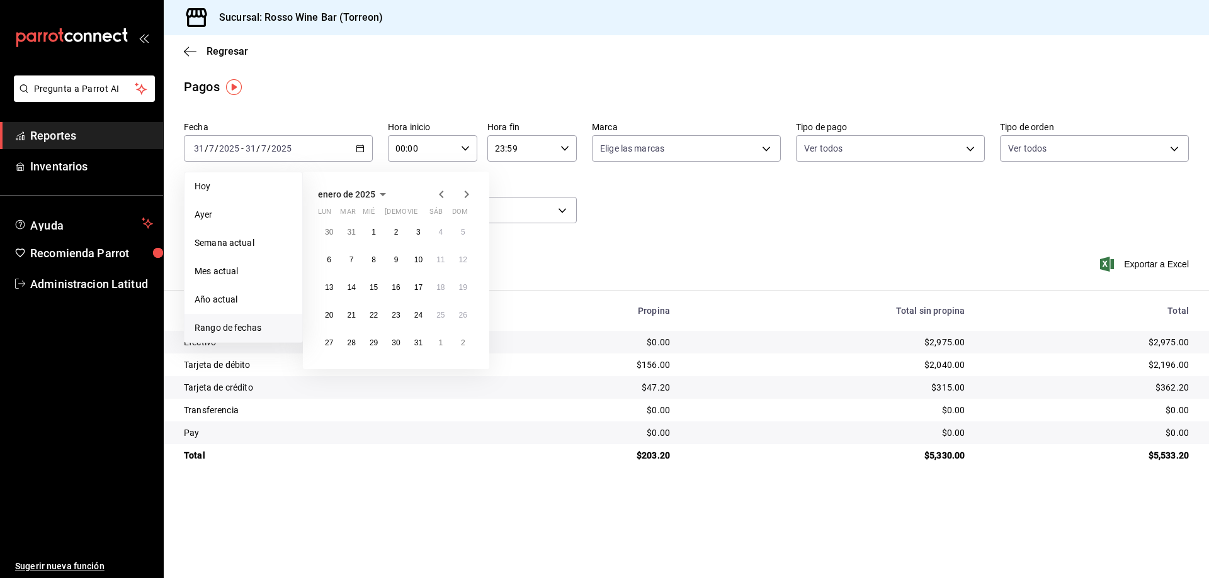
click at [466, 193] on icon "button" at bounding box center [467, 195] width 4 height 8
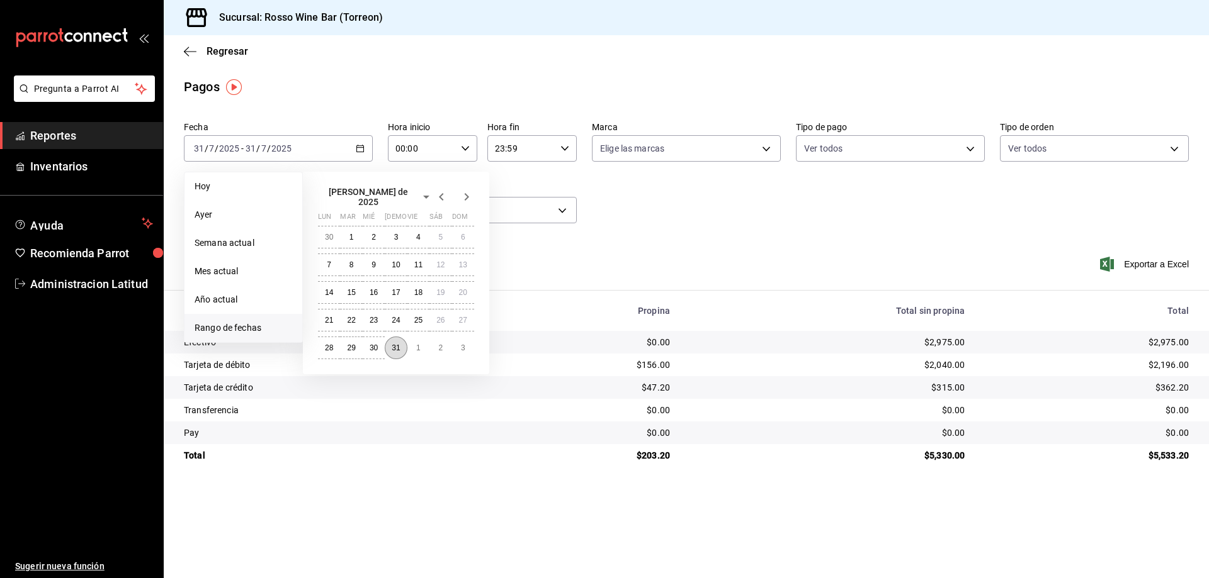
click at [395, 344] on abbr "31" at bounding box center [396, 348] width 8 height 9
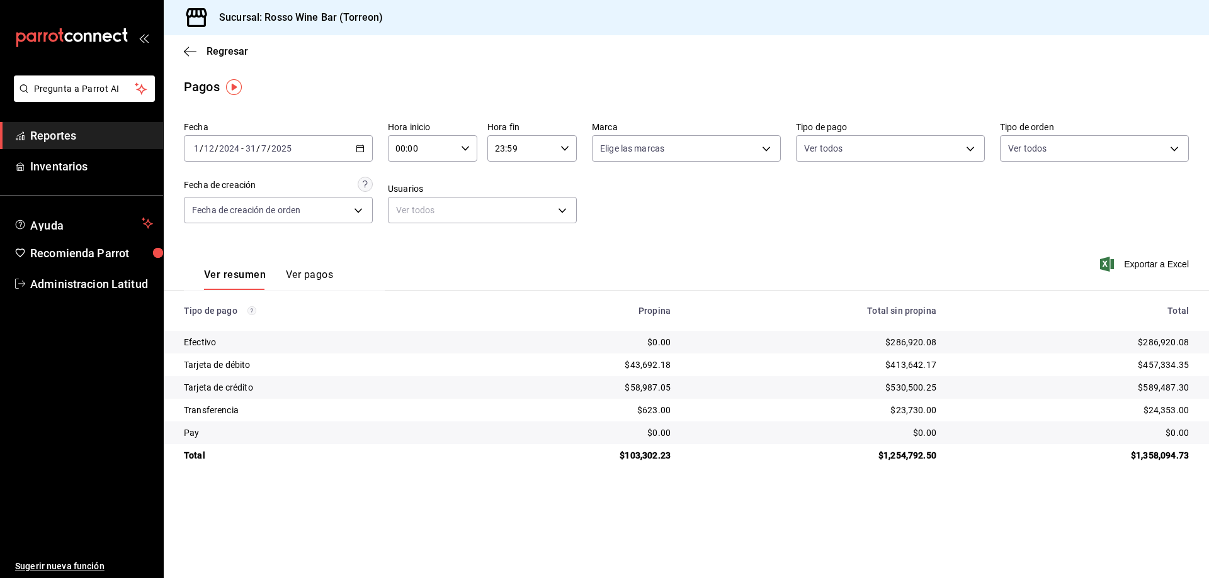
click at [228, 147] on input "2024" at bounding box center [228, 149] width 21 height 10
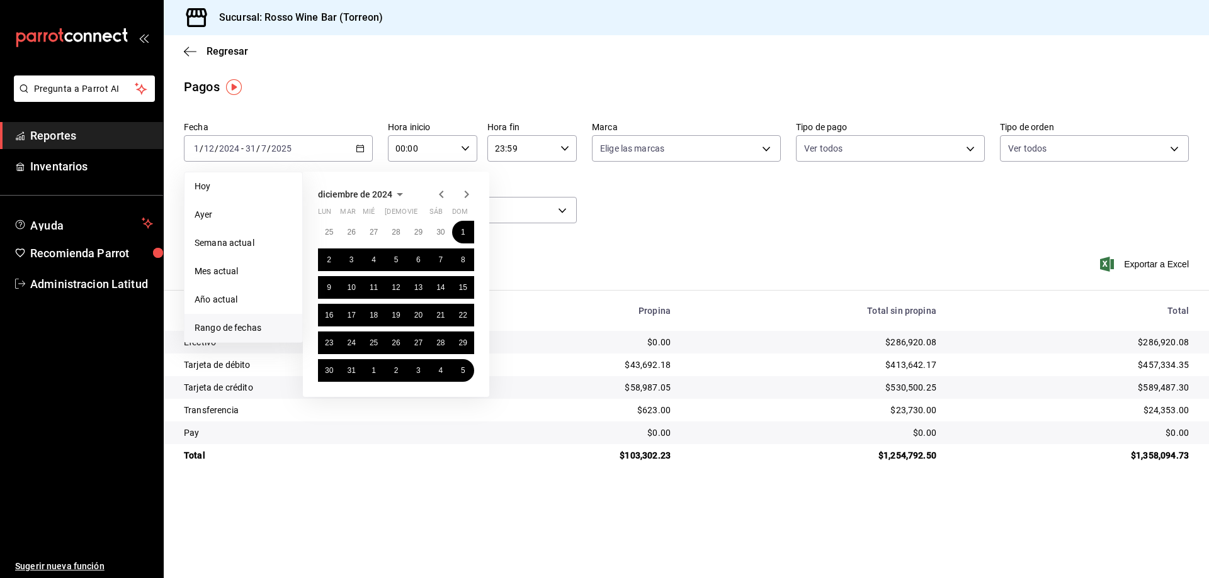
click at [468, 195] on icon "button" at bounding box center [467, 195] width 4 height 8
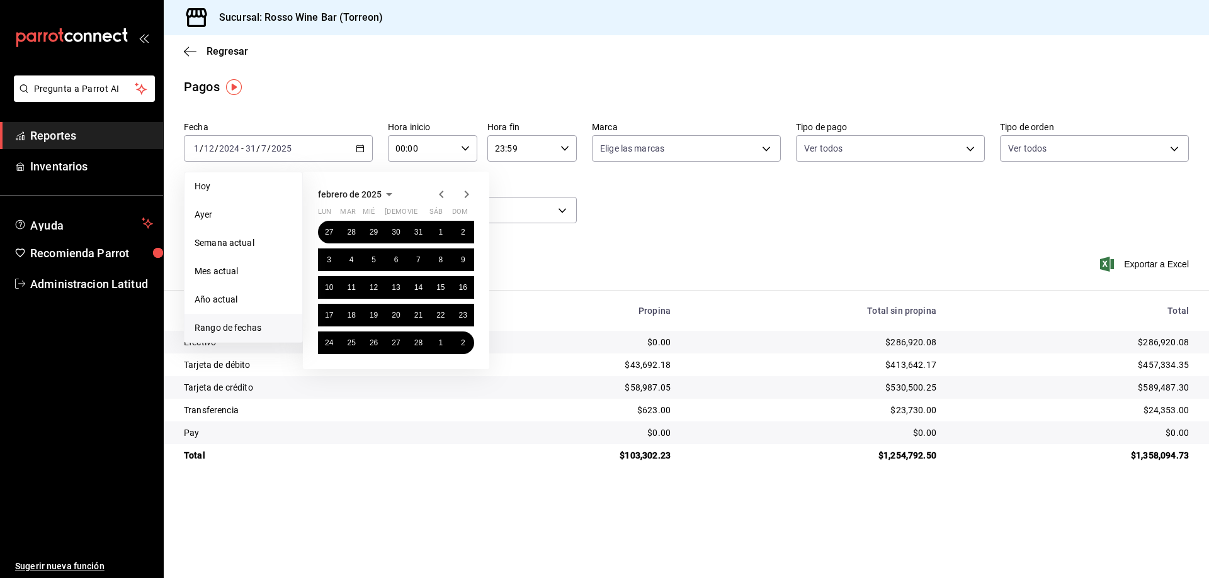
click at [468, 195] on icon "button" at bounding box center [467, 195] width 4 height 8
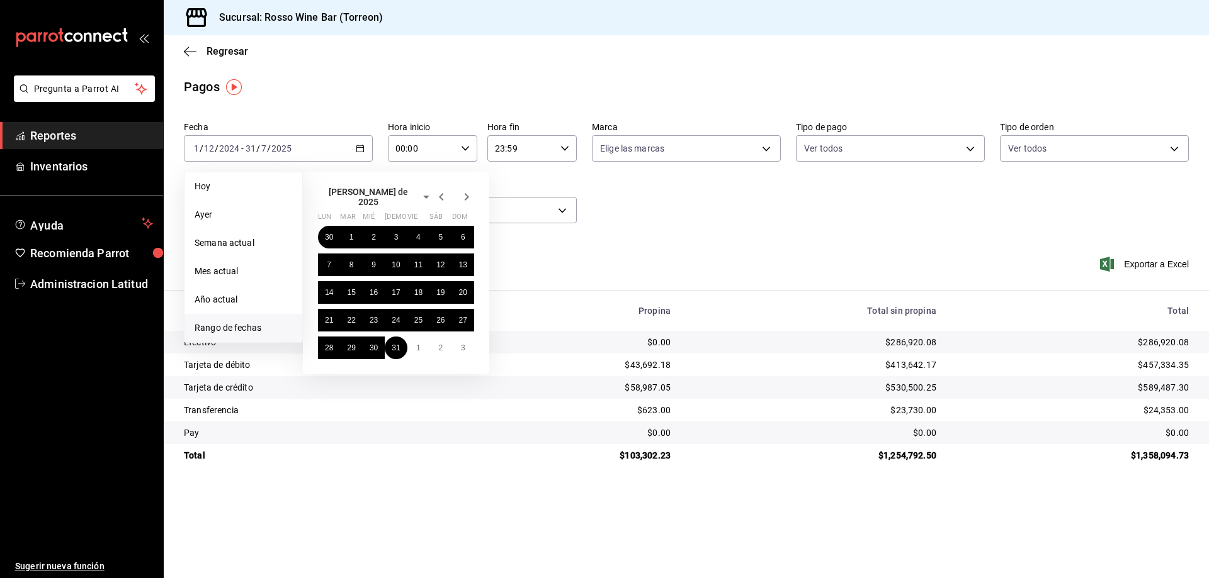
click at [468, 195] on icon "button" at bounding box center [467, 197] width 4 height 8
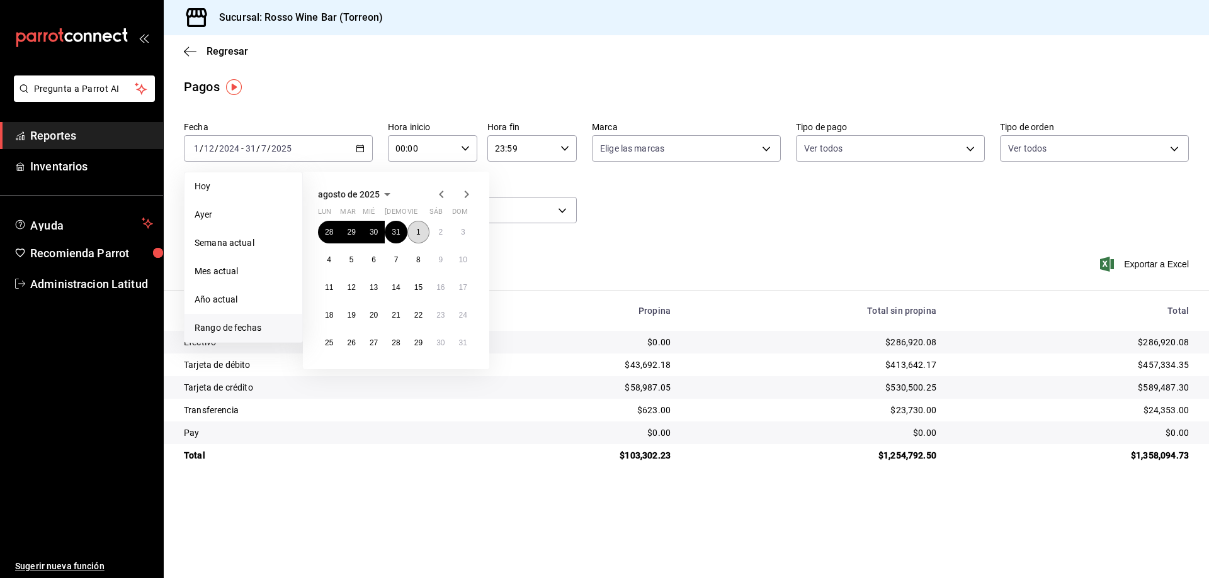
click at [418, 229] on abbr "1" at bounding box center [418, 232] width 4 height 9
click at [466, 346] on abbr "31" at bounding box center [463, 343] width 8 height 9
